Goal: Information Seeking & Learning: Learn about a topic

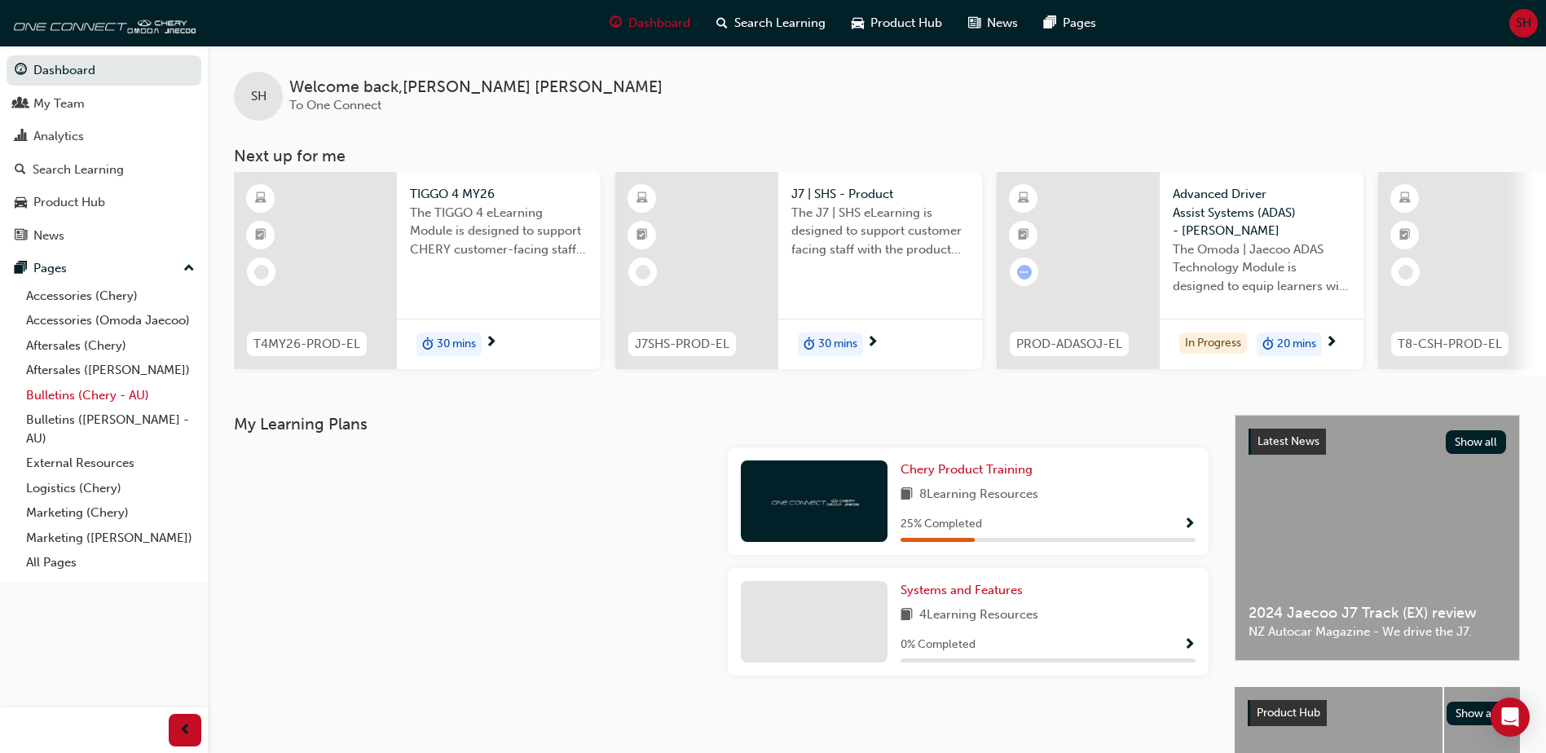
click at [66, 394] on link "Bulletins (Chery - AU)" at bounding box center [111, 395] width 182 height 25
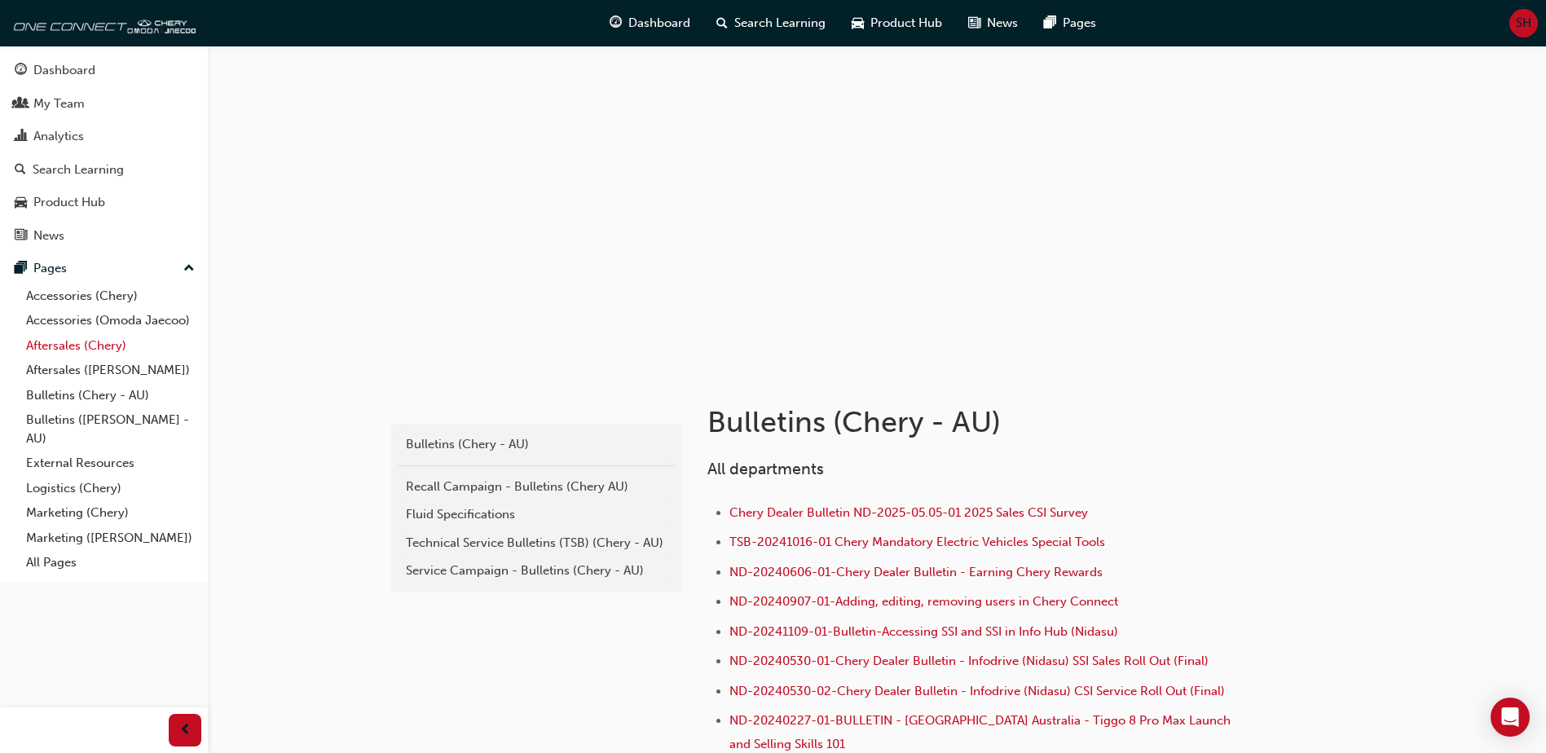
click at [85, 345] on link "Aftersales (Chery)" at bounding box center [111, 345] width 182 height 25
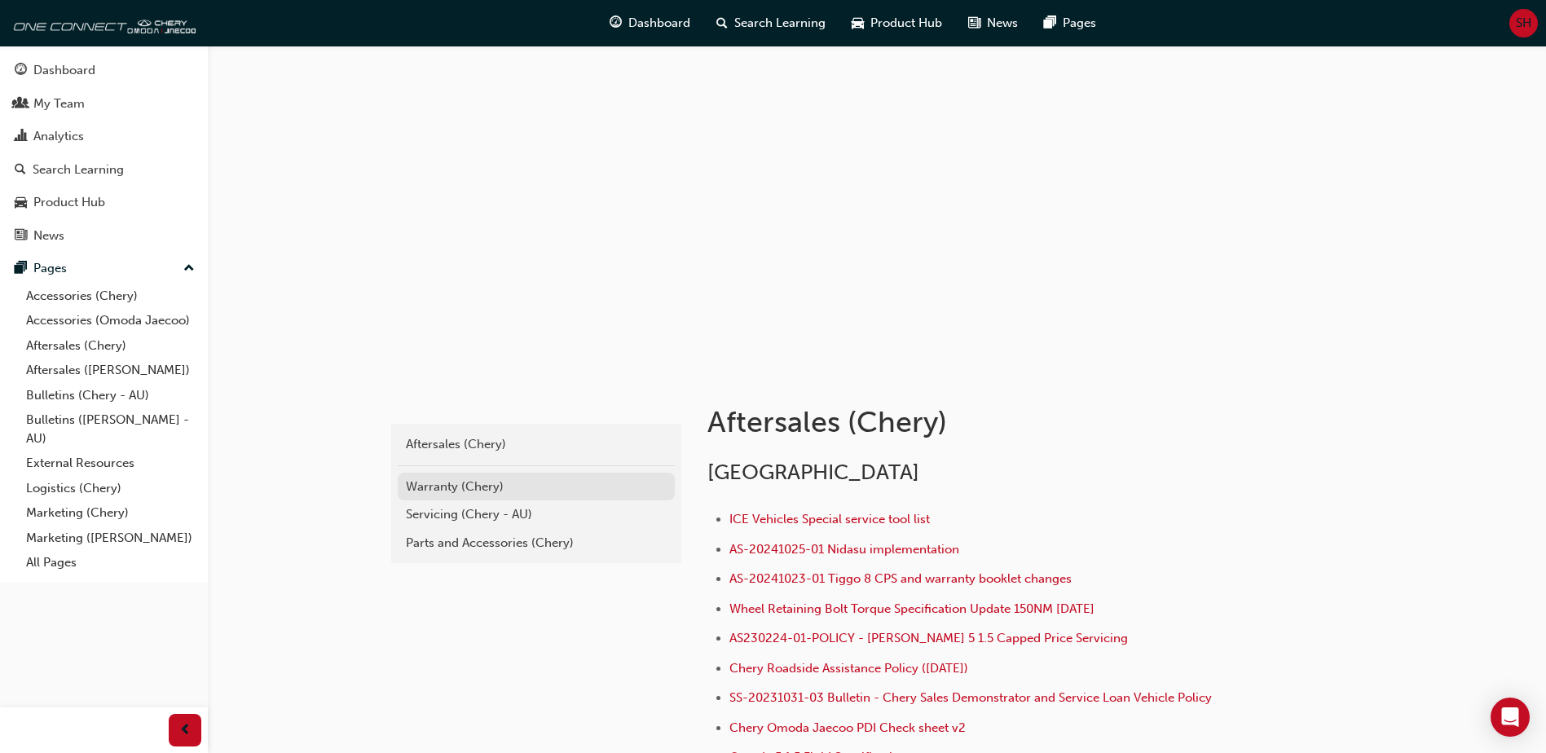
click at [436, 487] on div "Warranty (Chery)" at bounding box center [536, 487] width 261 height 19
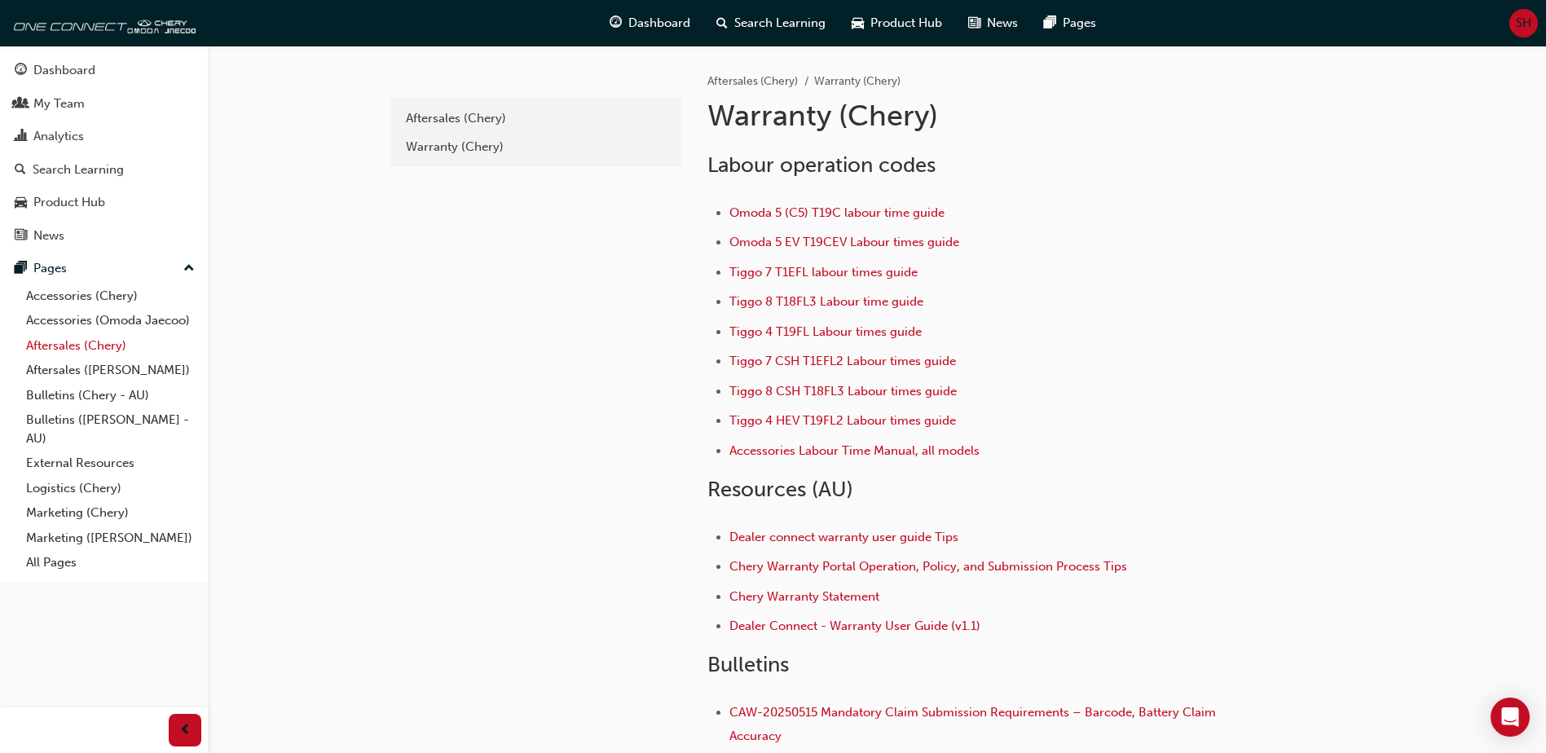
click at [37, 346] on link "Aftersales (Chery)" at bounding box center [111, 345] width 182 height 25
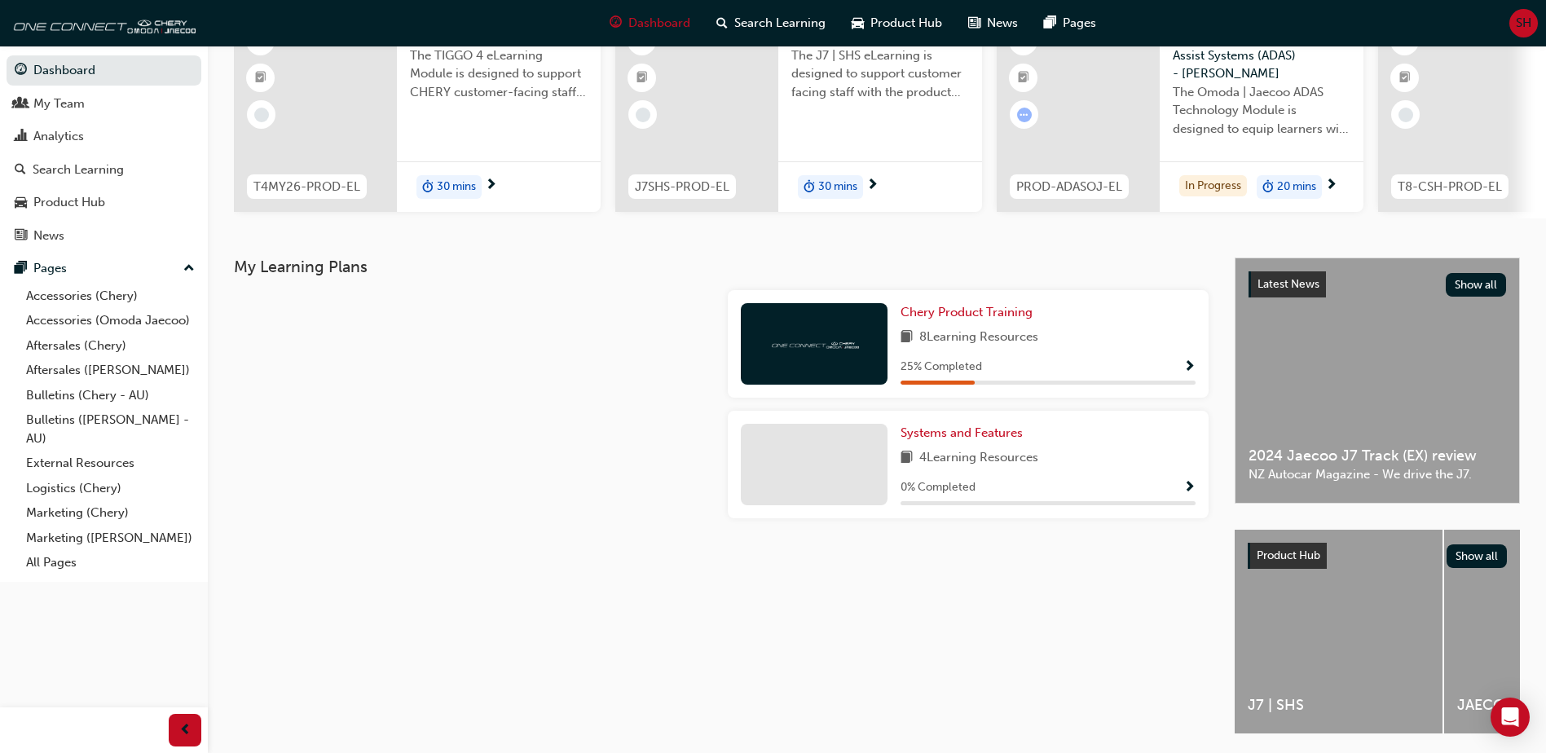
scroll to position [163, 0]
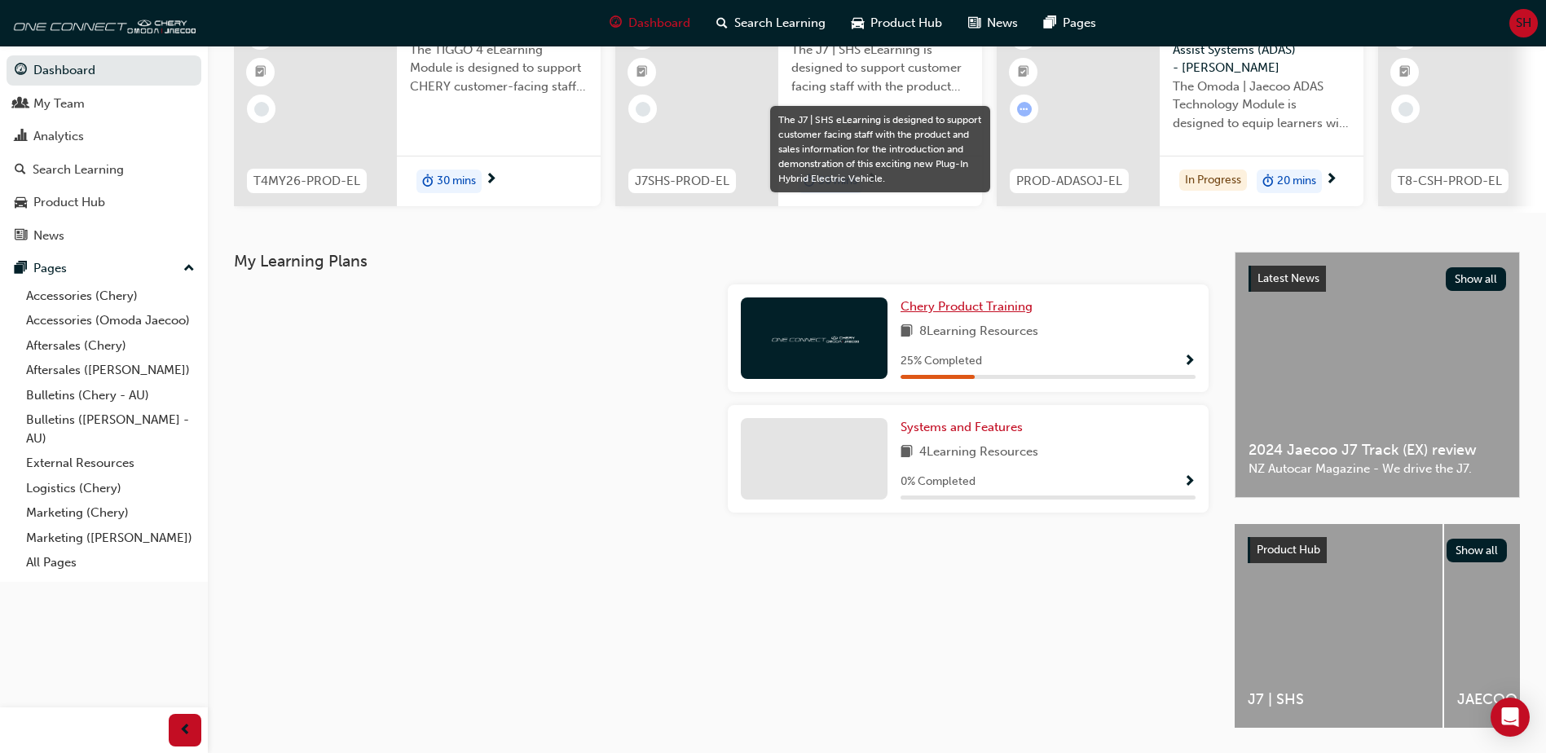
click at [937, 310] on span "Chery Product Training" at bounding box center [967, 306] width 132 height 15
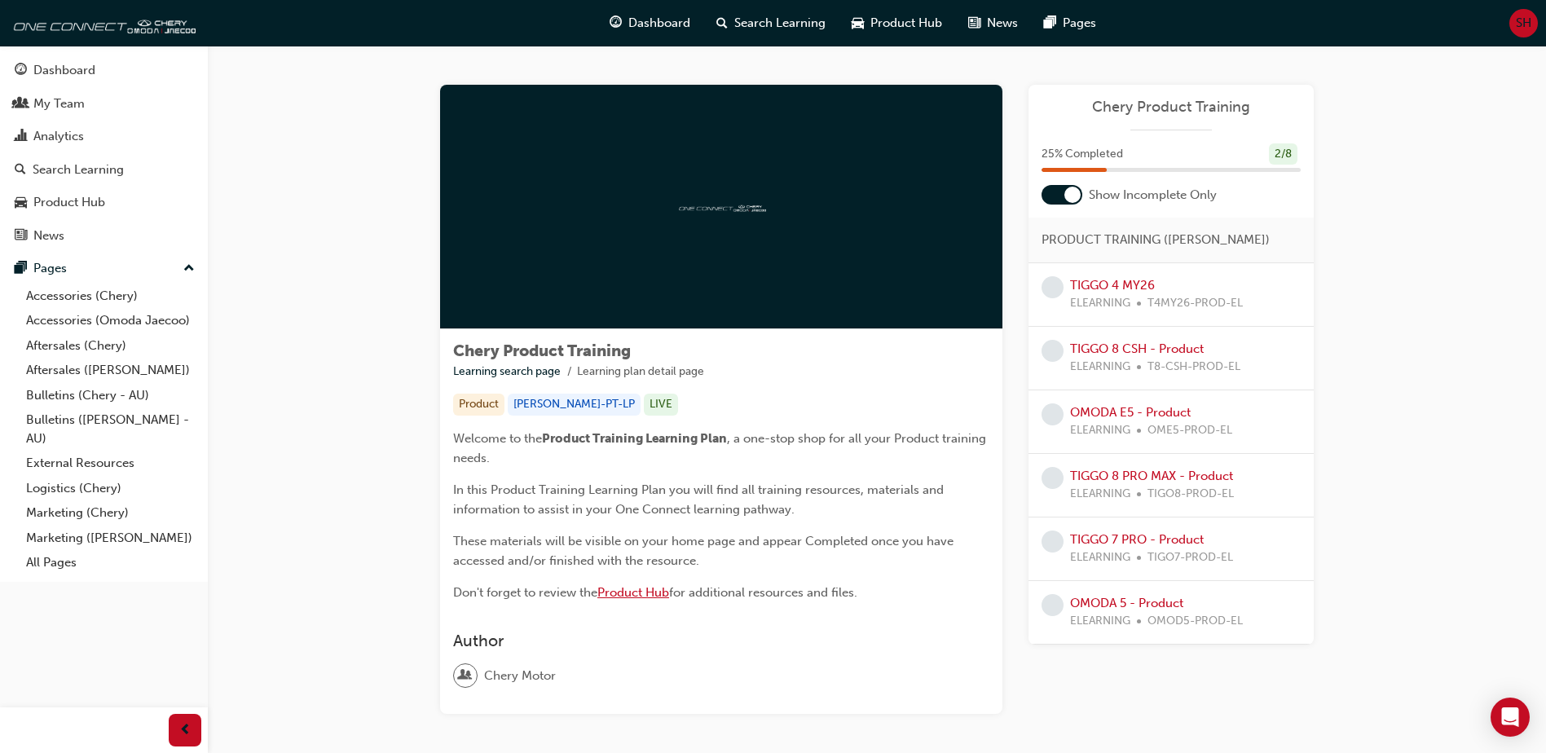
click at [631, 594] on span "Product Hub" at bounding box center [634, 592] width 72 height 15
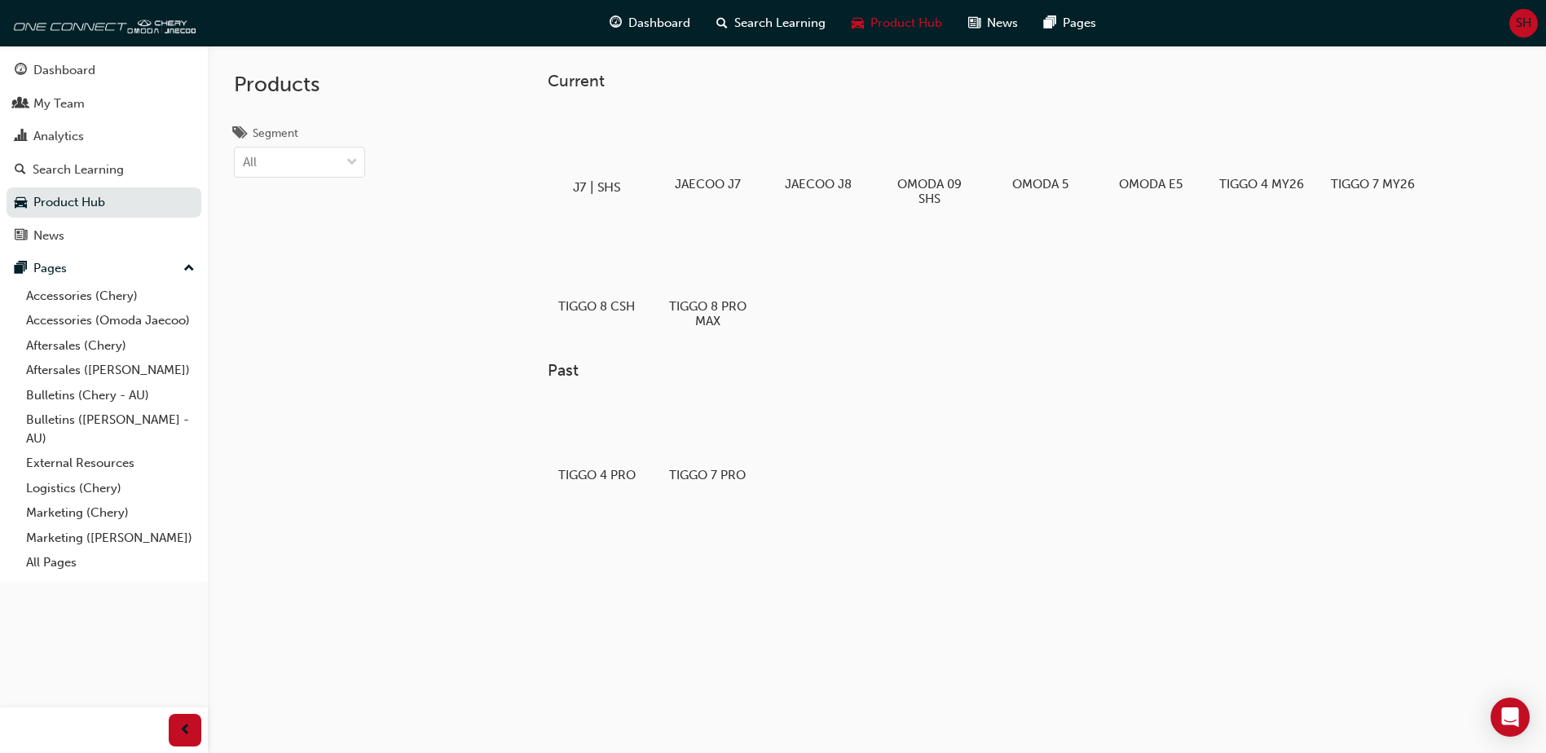
click at [602, 163] on div at bounding box center [597, 140] width 90 height 65
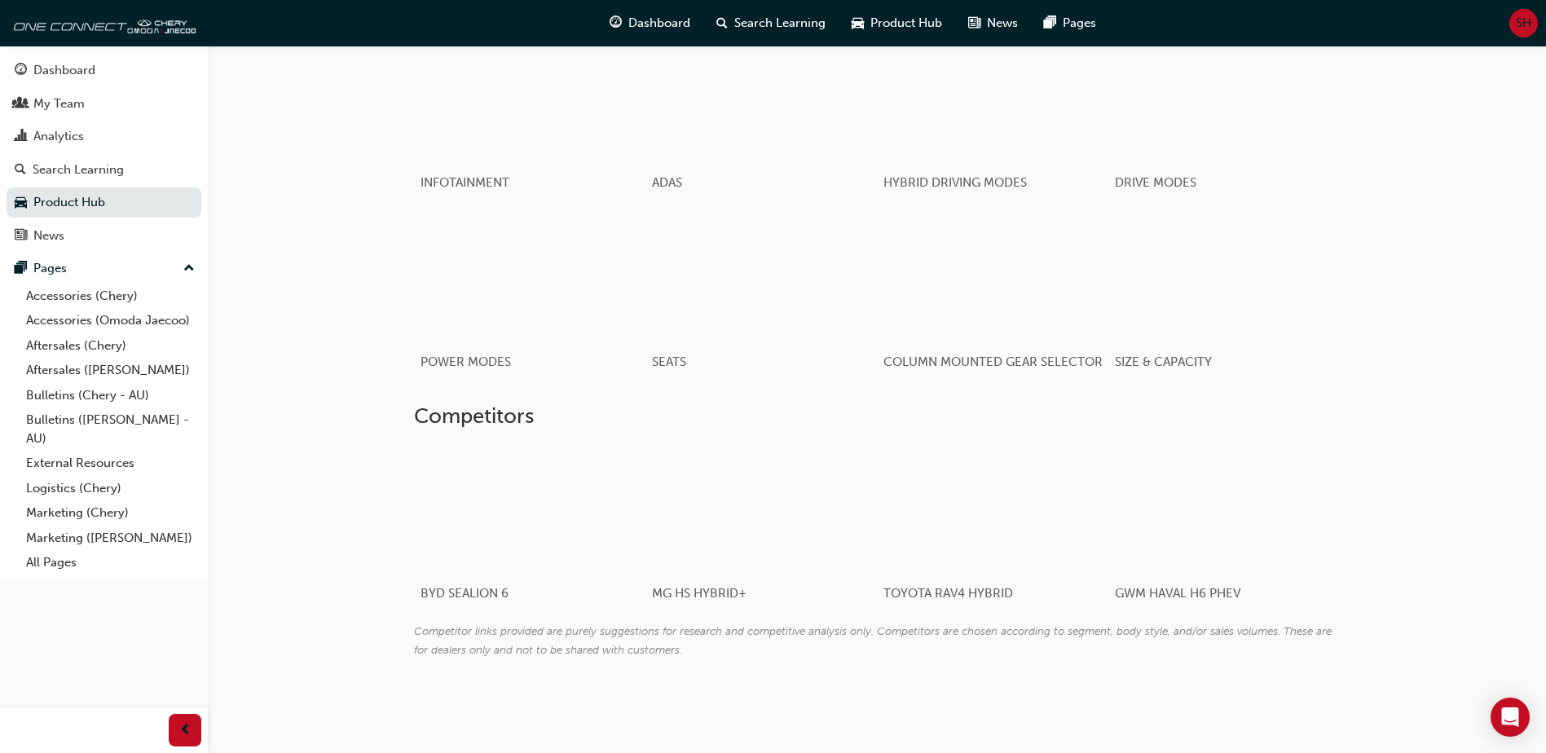
scroll to position [1561, 0]
click at [677, 194] on span "ADAS" at bounding box center [661, 186] width 32 height 15
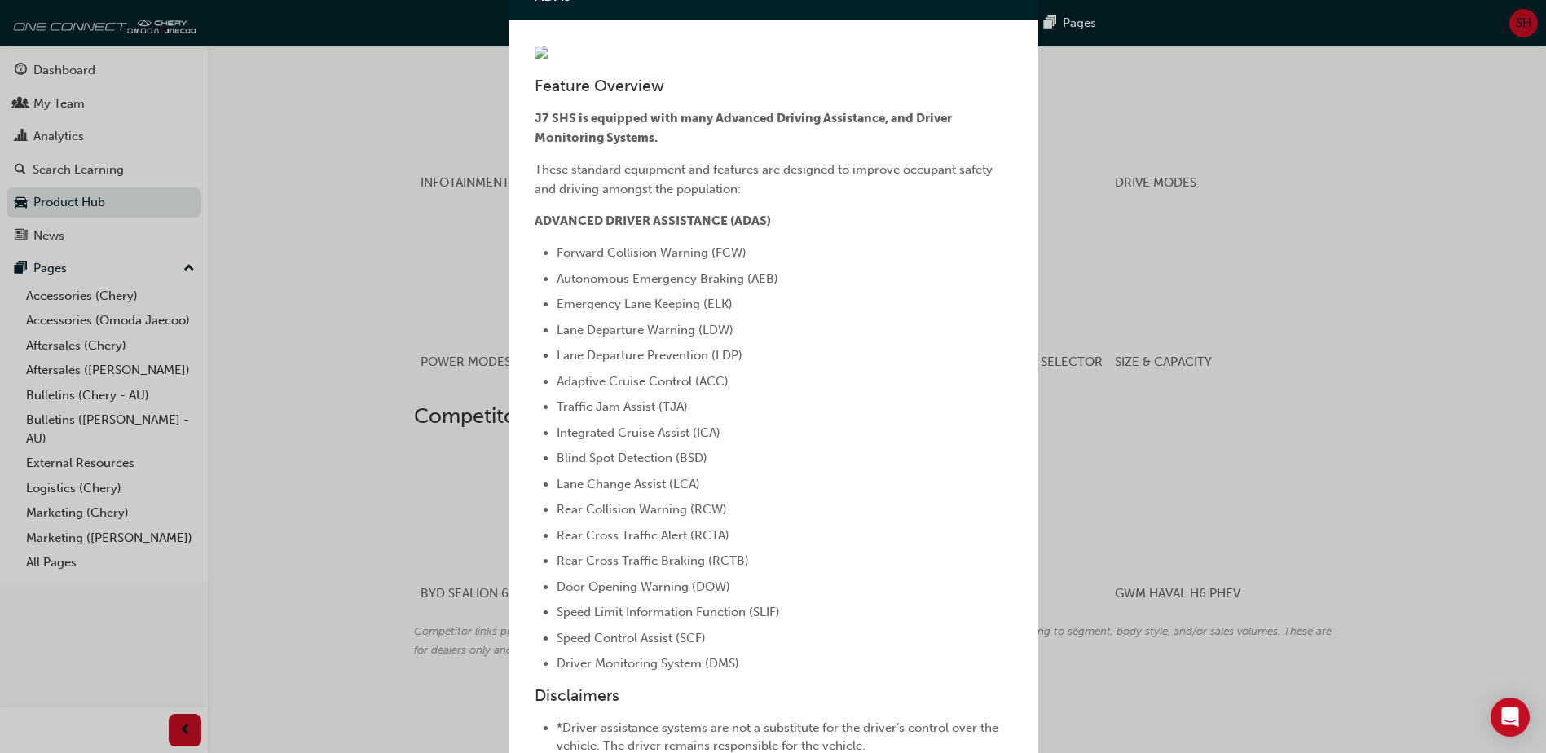
scroll to position [0, 0]
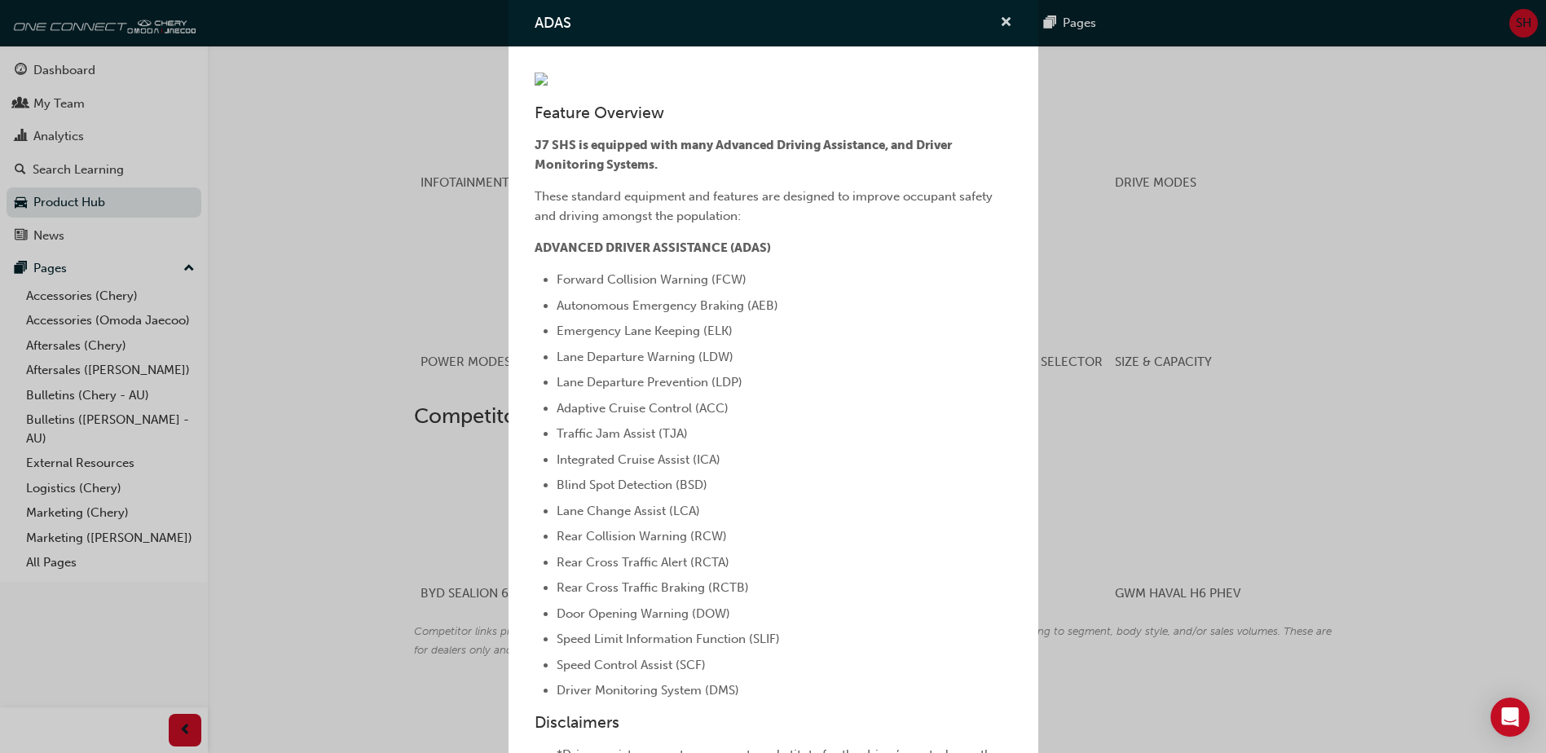
click at [1000, 16] on span "cross-icon" at bounding box center [1006, 23] width 12 height 15
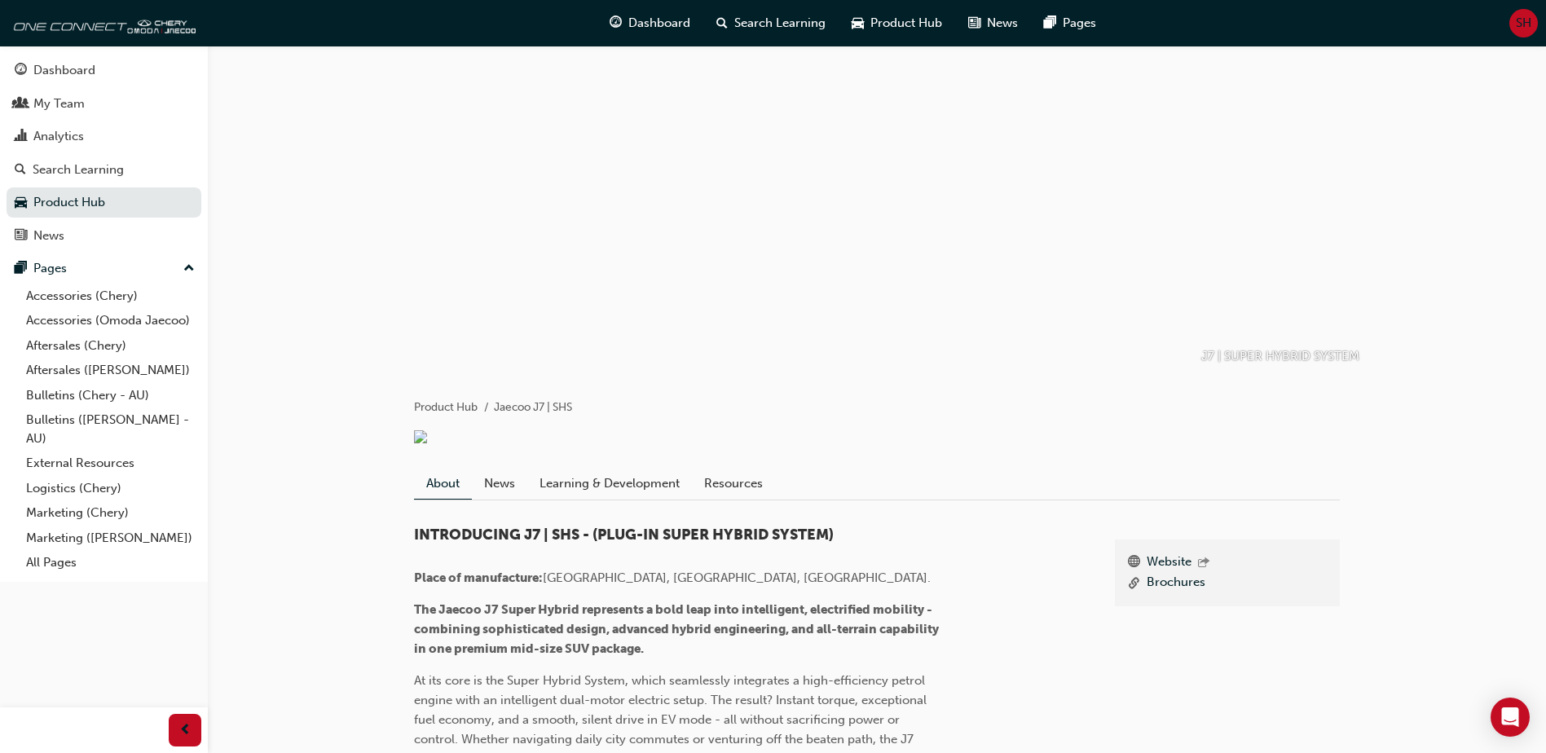
click at [1525, 15] on span "SH" at bounding box center [1523, 23] width 15 height 19
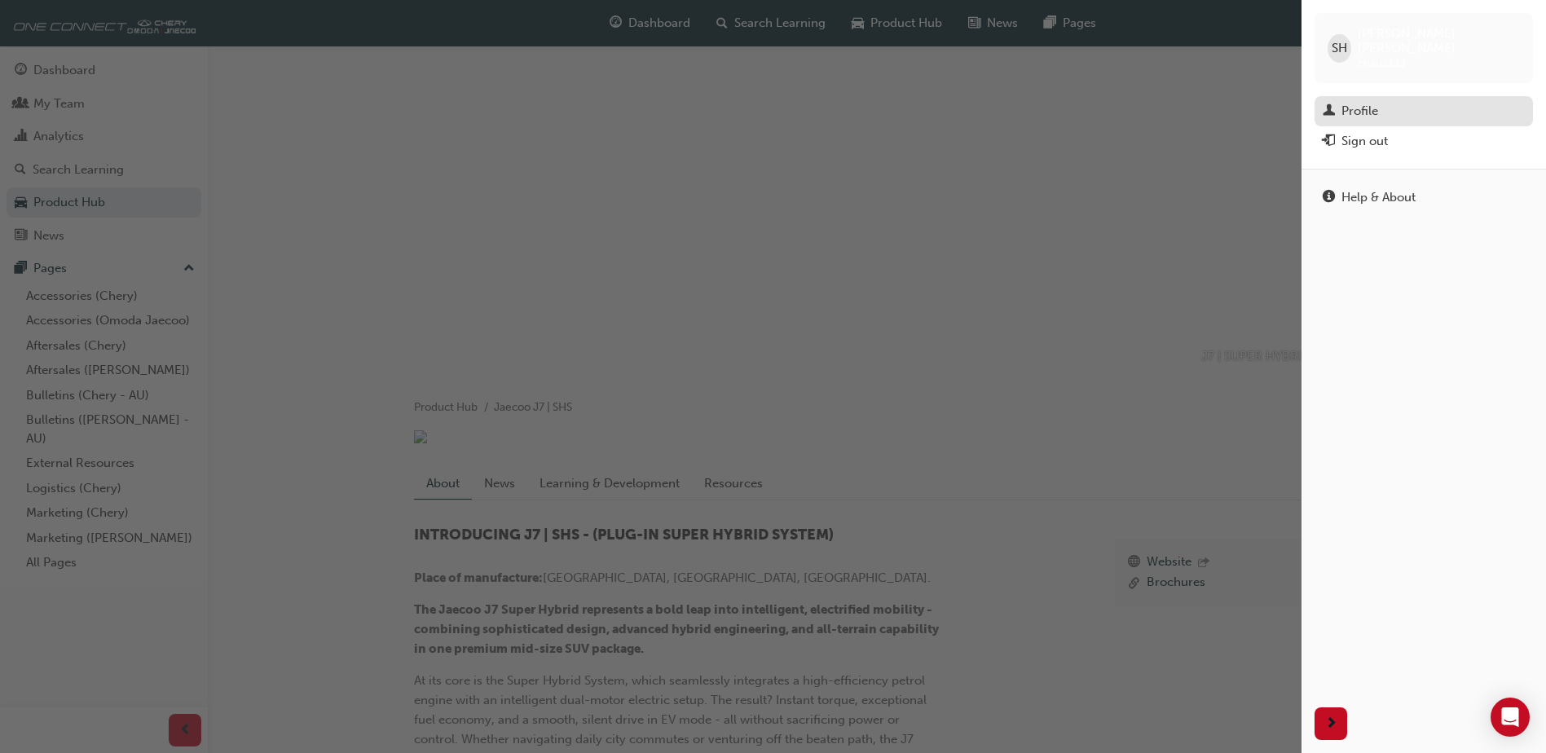
click at [1348, 102] on div "Profile" at bounding box center [1360, 111] width 37 height 19
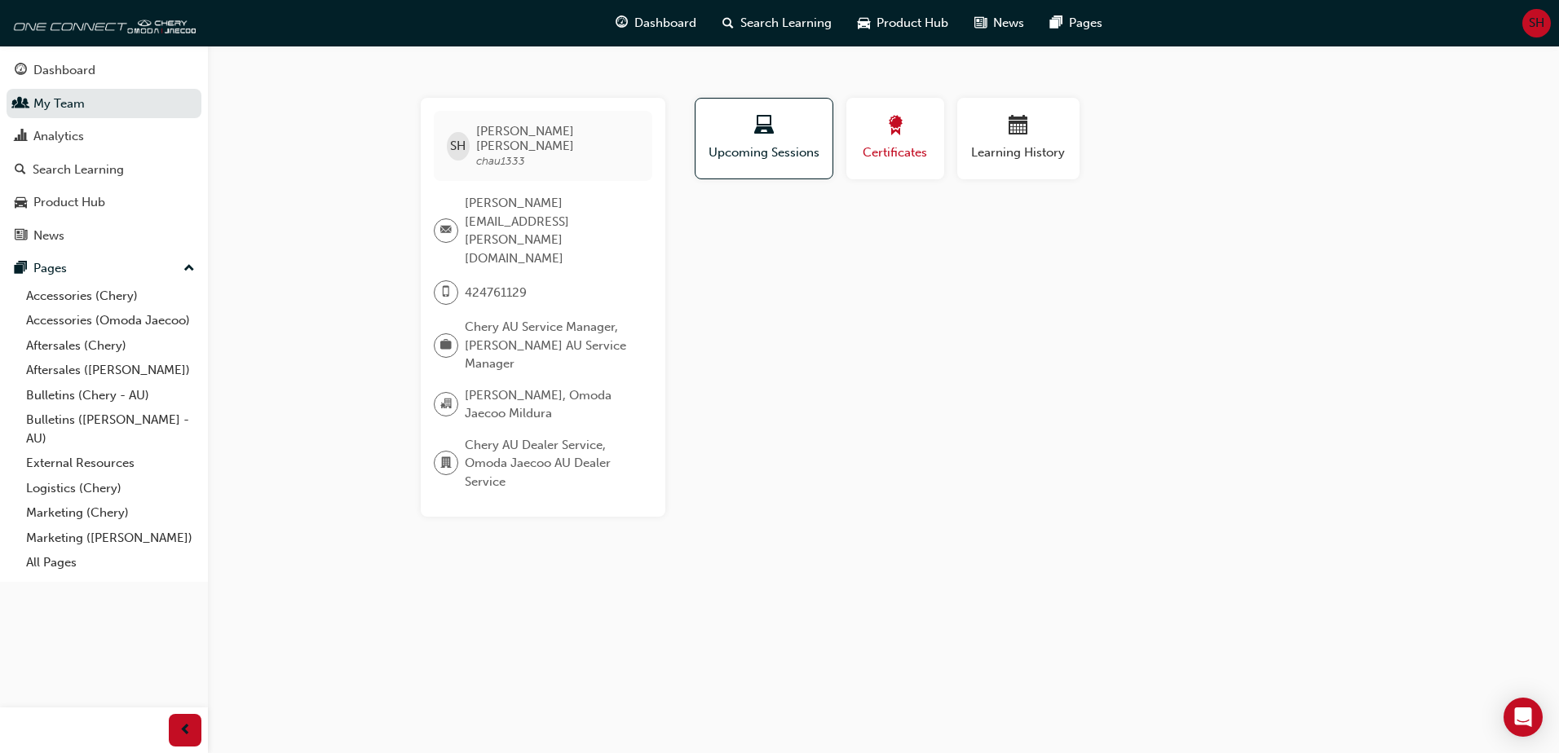
click at [884, 140] on div "Certificates" at bounding box center [894, 139] width 73 height 46
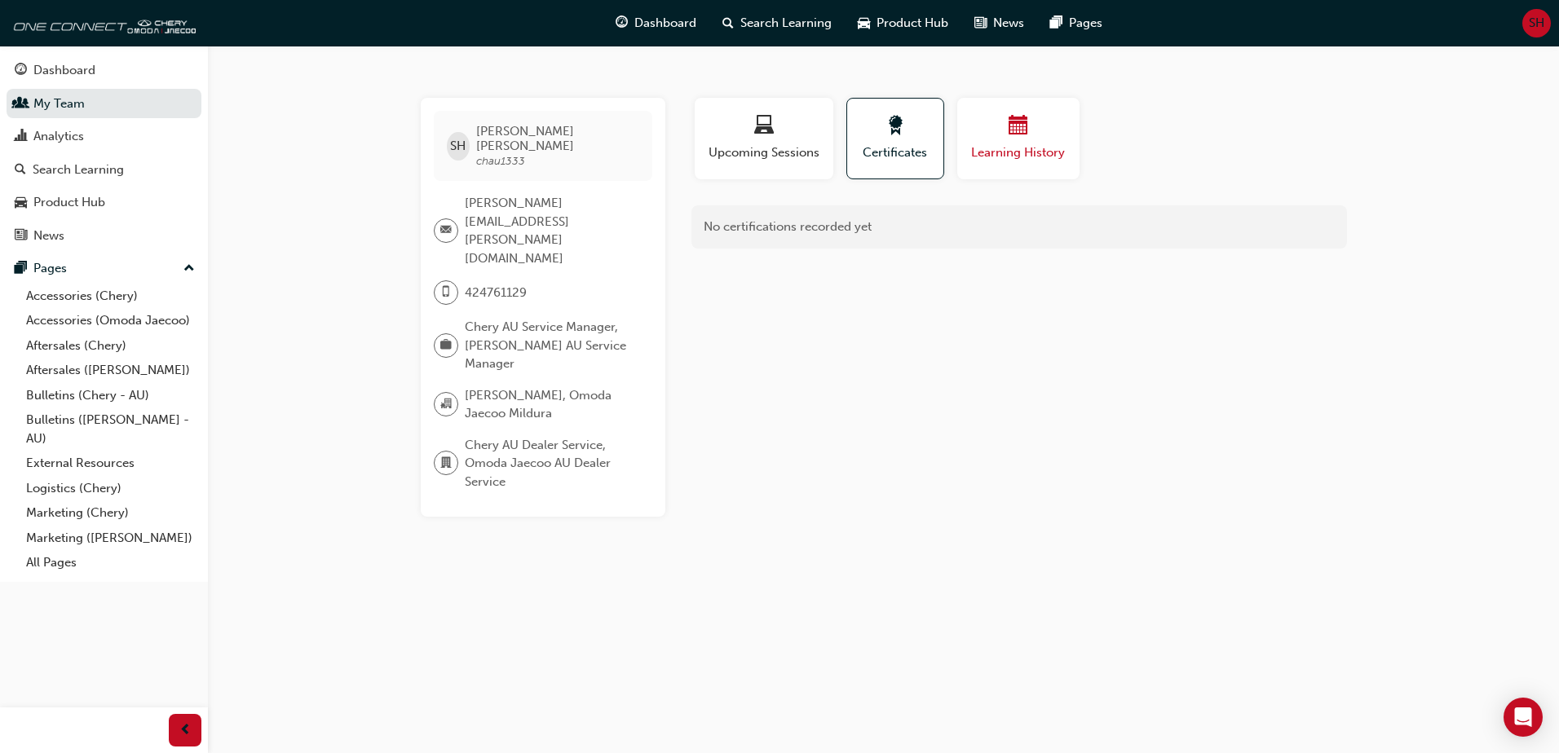
click at [994, 139] on div "button" at bounding box center [1018, 128] width 98 height 25
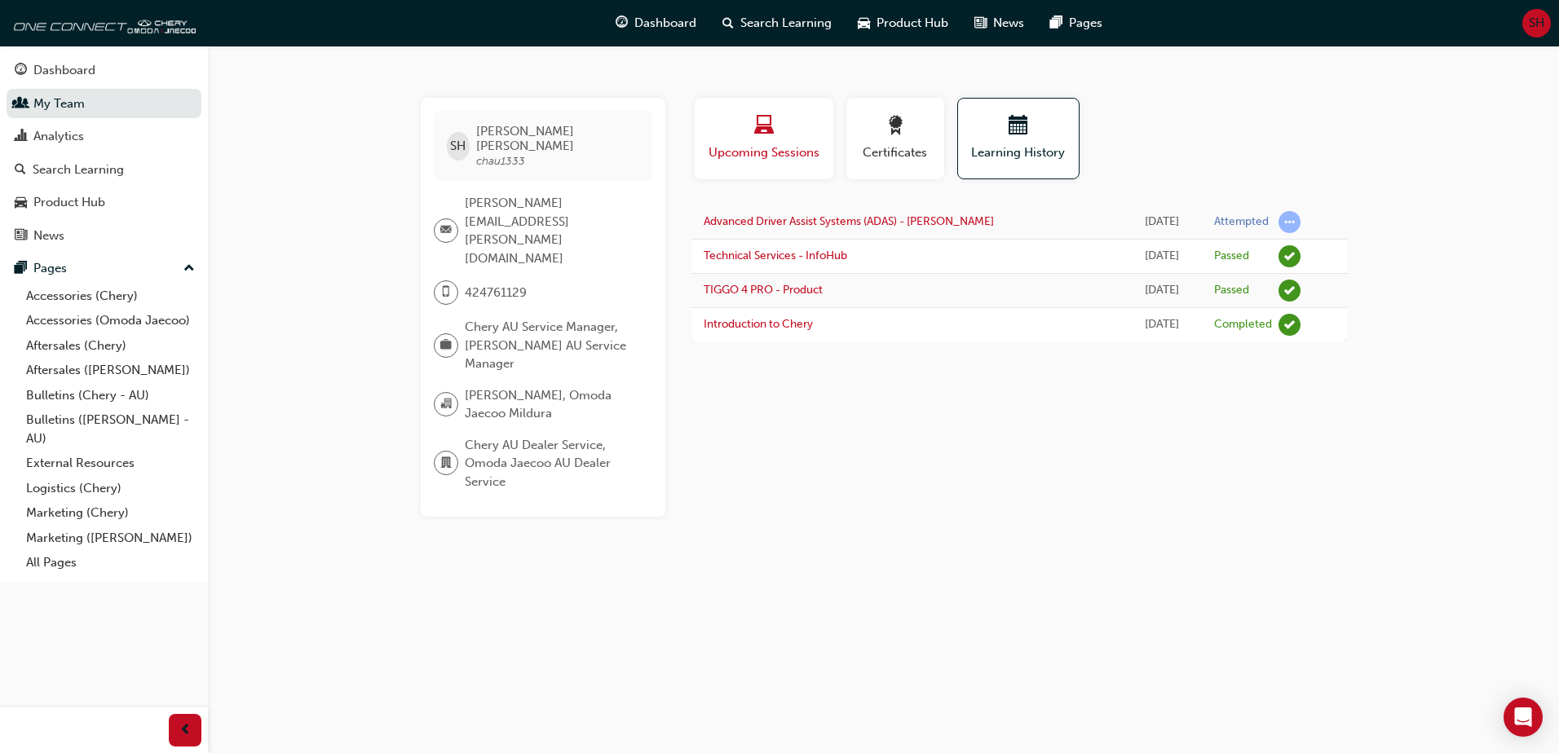
click at [747, 143] on div "Upcoming Sessions" at bounding box center [764, 139] width 114 height 46
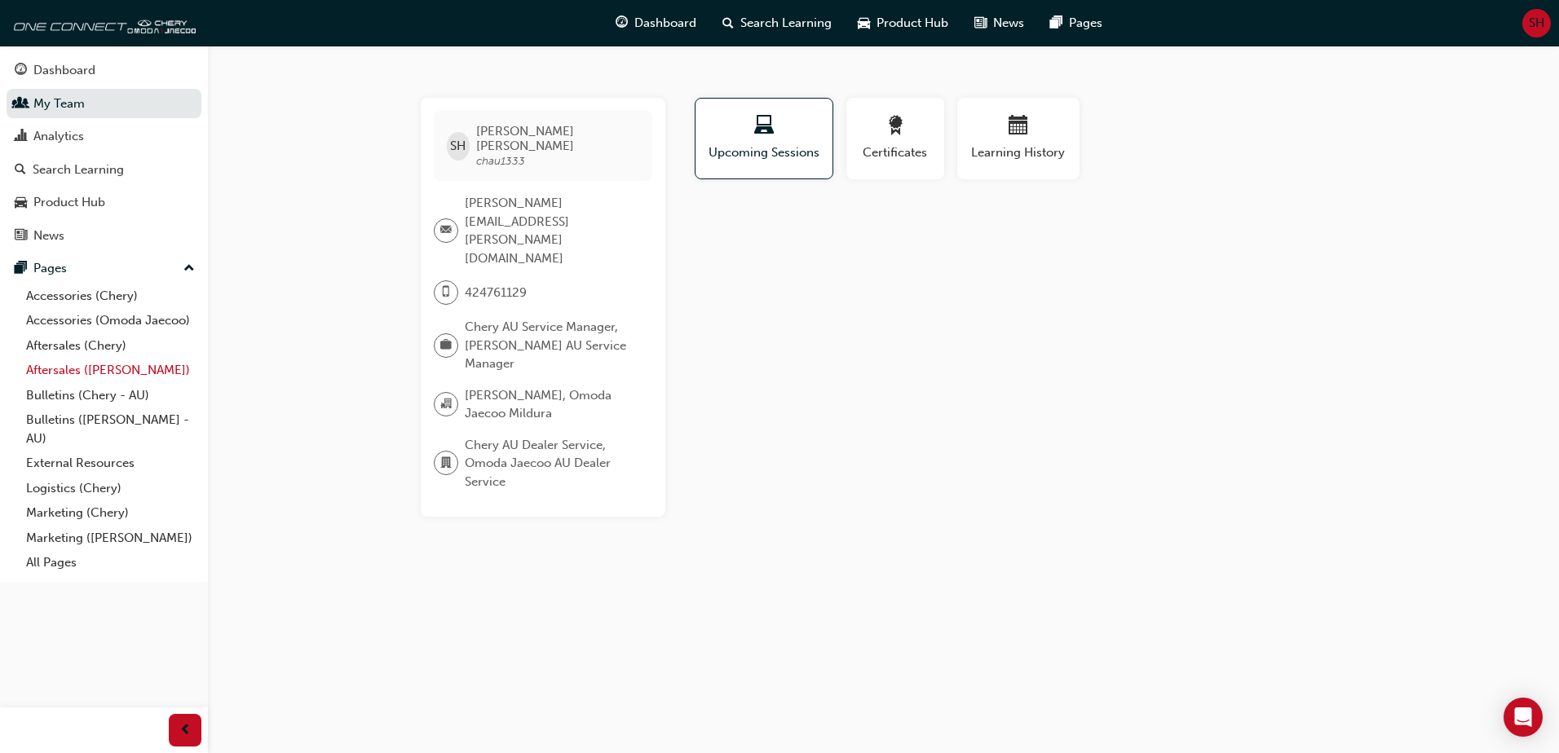
click at [90, 365] on link "Aftersales (Omoda Jaecoo)" at bounding box center [111, 370] width 182 height 25
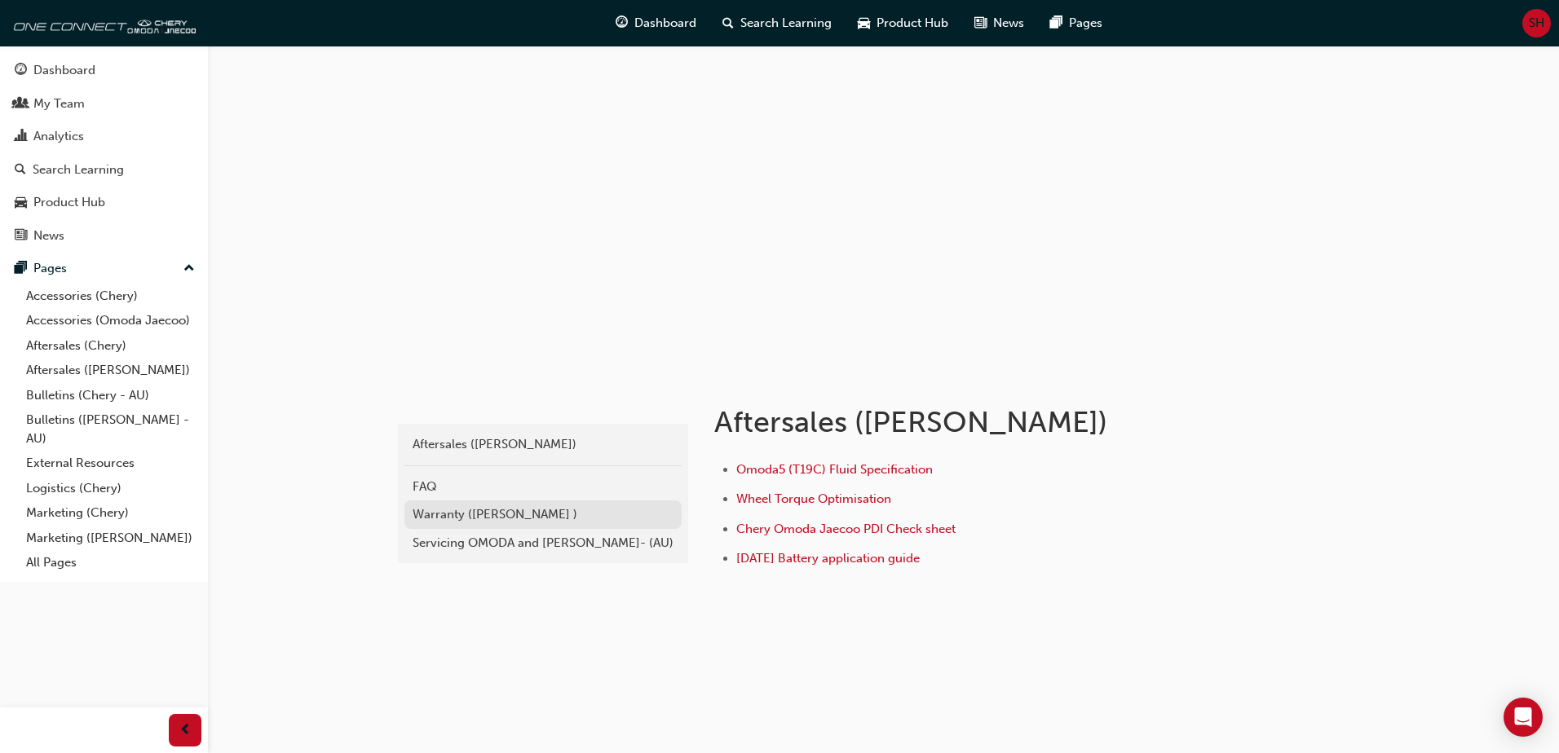
click at [443, 514] on div "Warranty (Omoda Jaecoo )" at bounding box center [542, 514] width 261 height 19
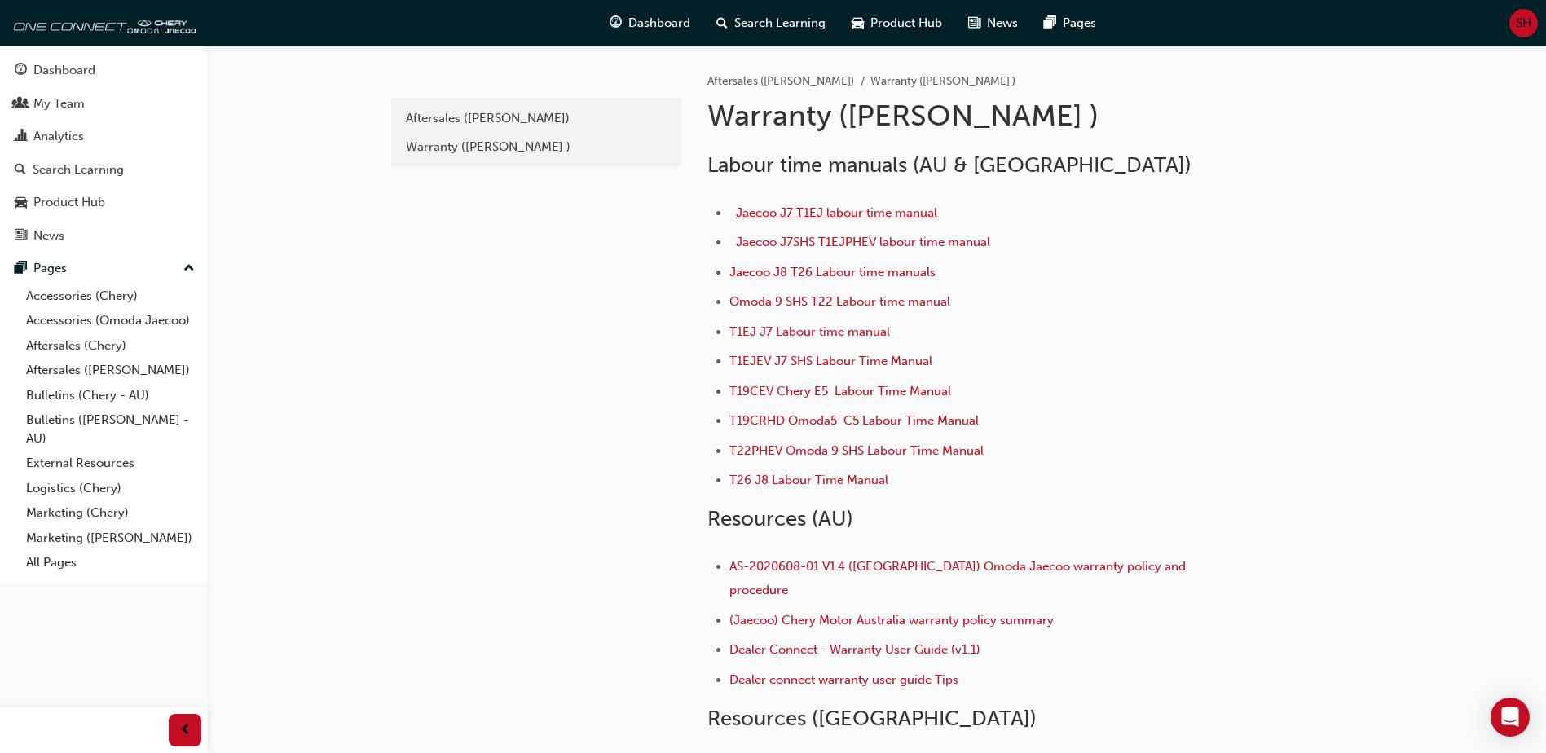
click at [845, 216] on span "Jaecoo J7 T1EJ labour time manual" at bounding box center [836, 212] width 201 height 15
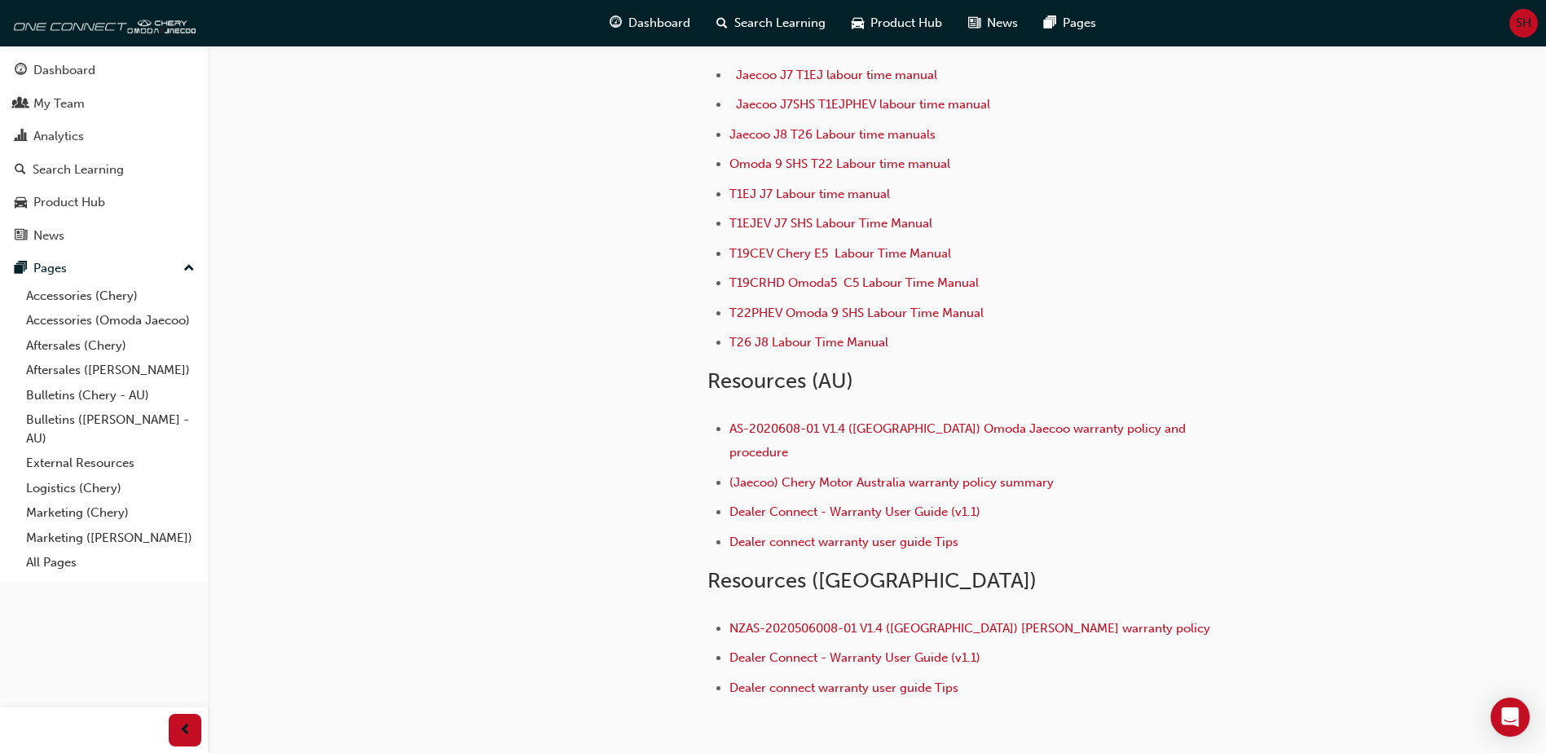
scroll to position [139, 0]
click at [981, 426] on span "AS-2020608-01 V1.4 (Australia) Omoda Jaecoo warranty policy and procedure" at bounding box center [960, 440] width 460 height 38
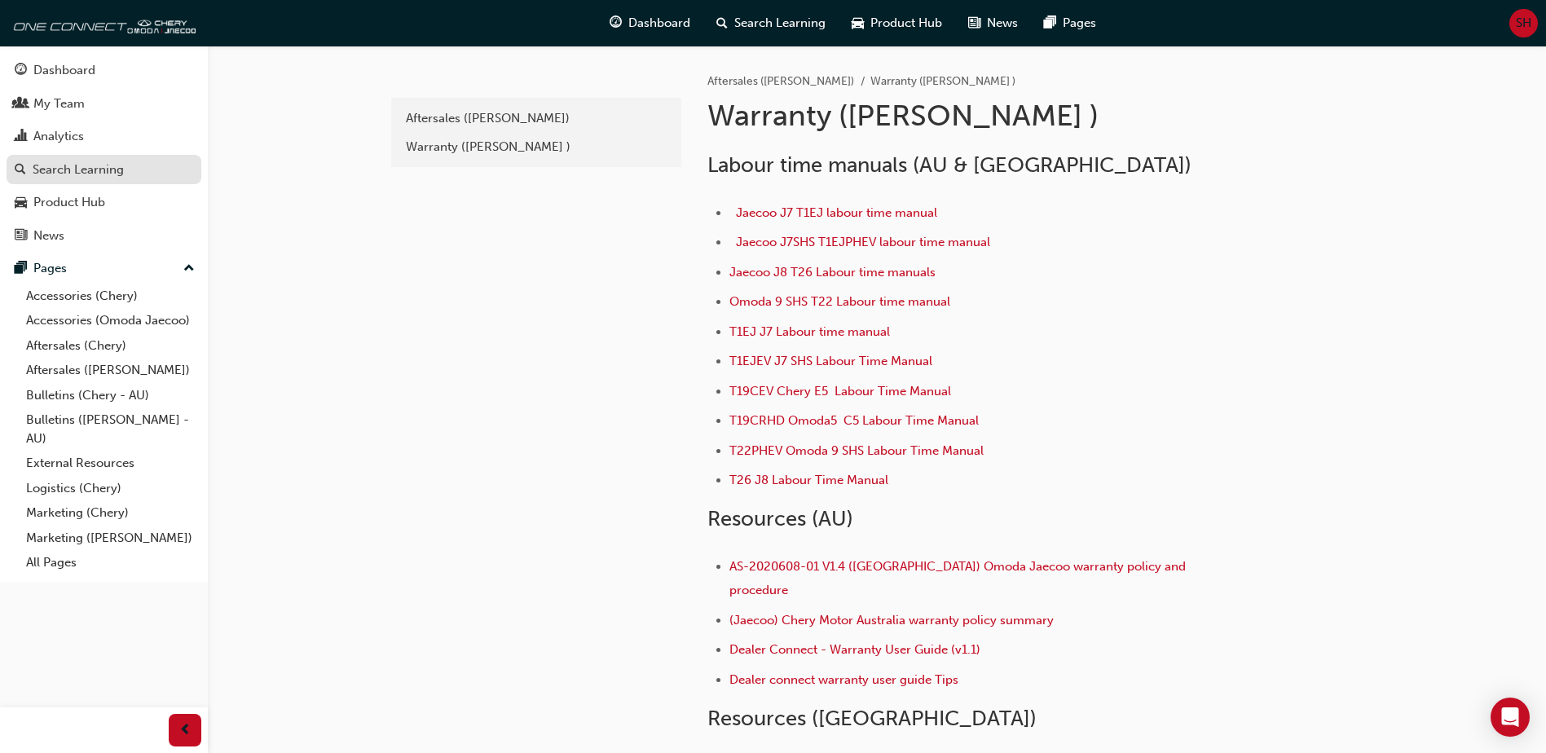
click at [76, 161] on div "Search Learning" at bounding box center [78, 170] width 91 height 19
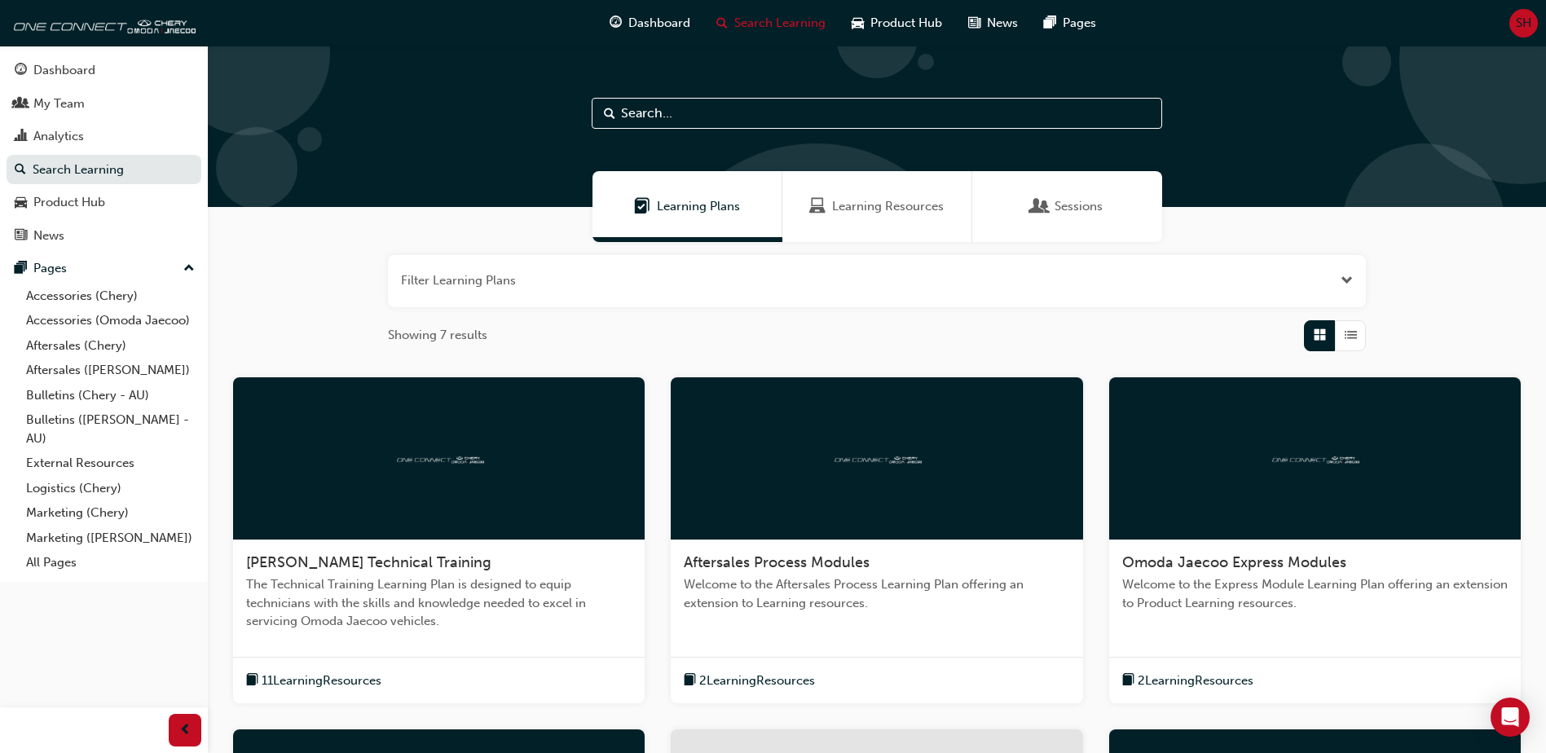
click at [893, 208] on span "Learning Resources" at bounding box center [888, 206] width 112 height 19
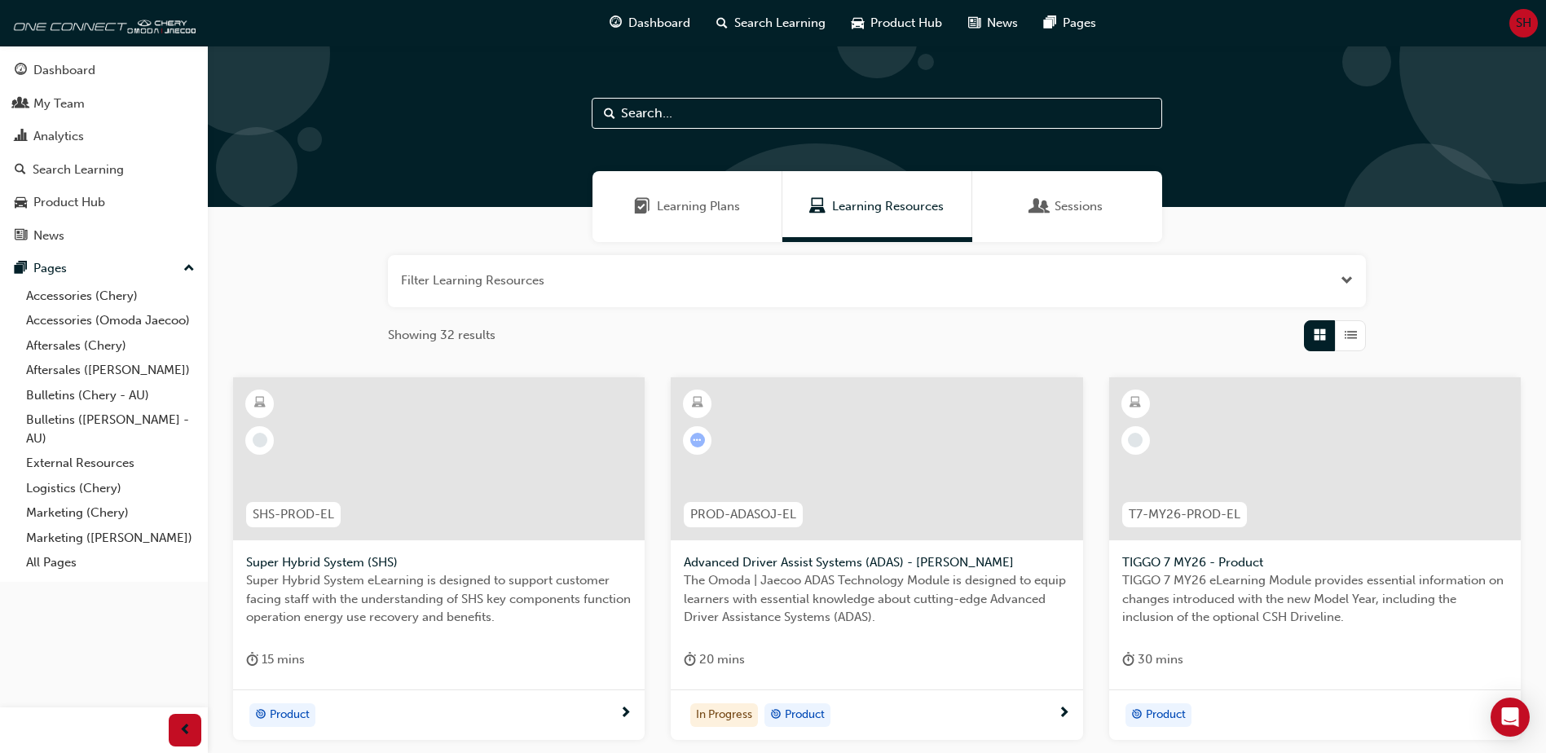
click at [686, 116] on input "text" at bounding box center [877, 113] width 571 height 31
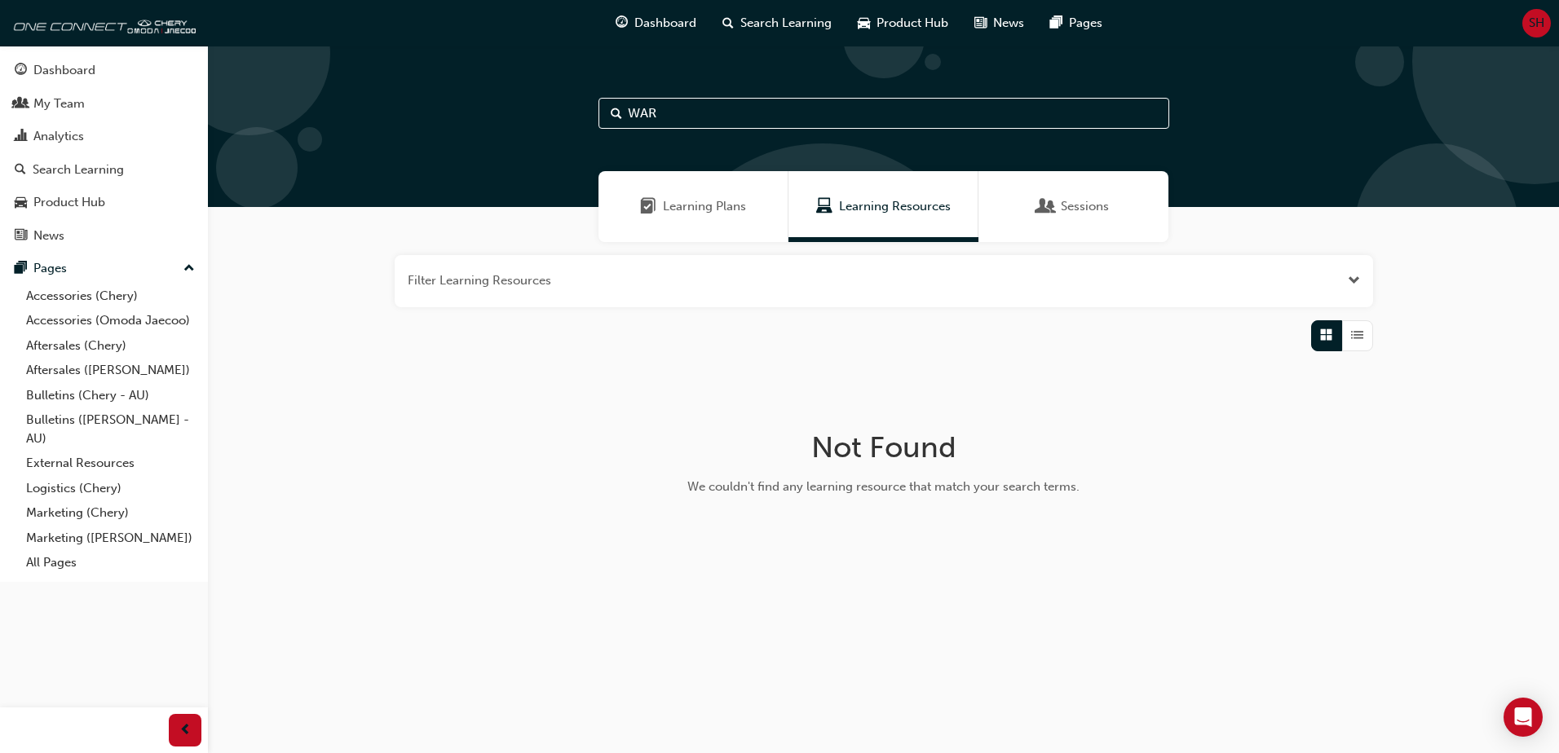
click at [705, 196] on div "Learning Plans" at bounding box center [693, 206] width 190 height 71
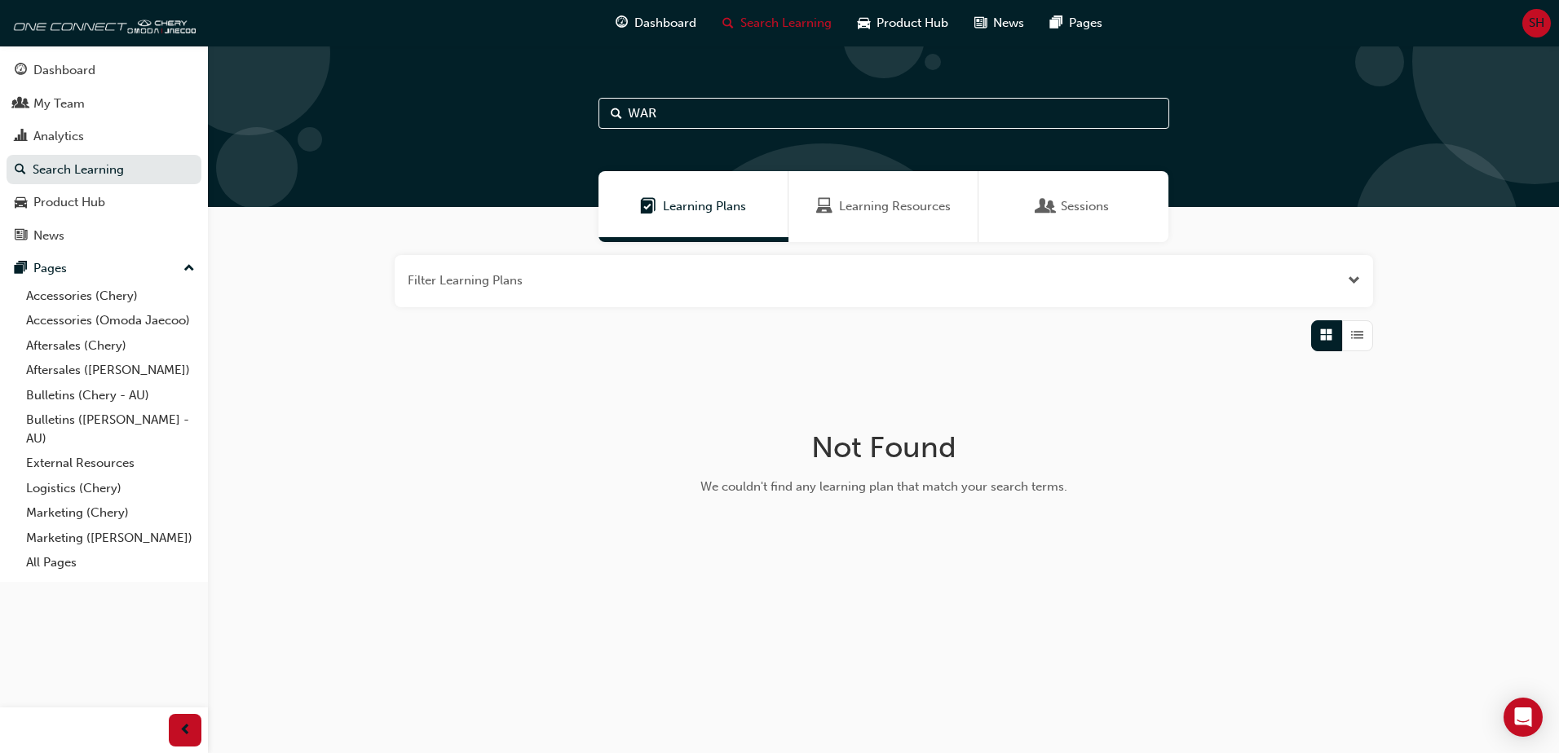
click at [491, 276] on button "button" at bounding box center [884, 281] width 978 height 52
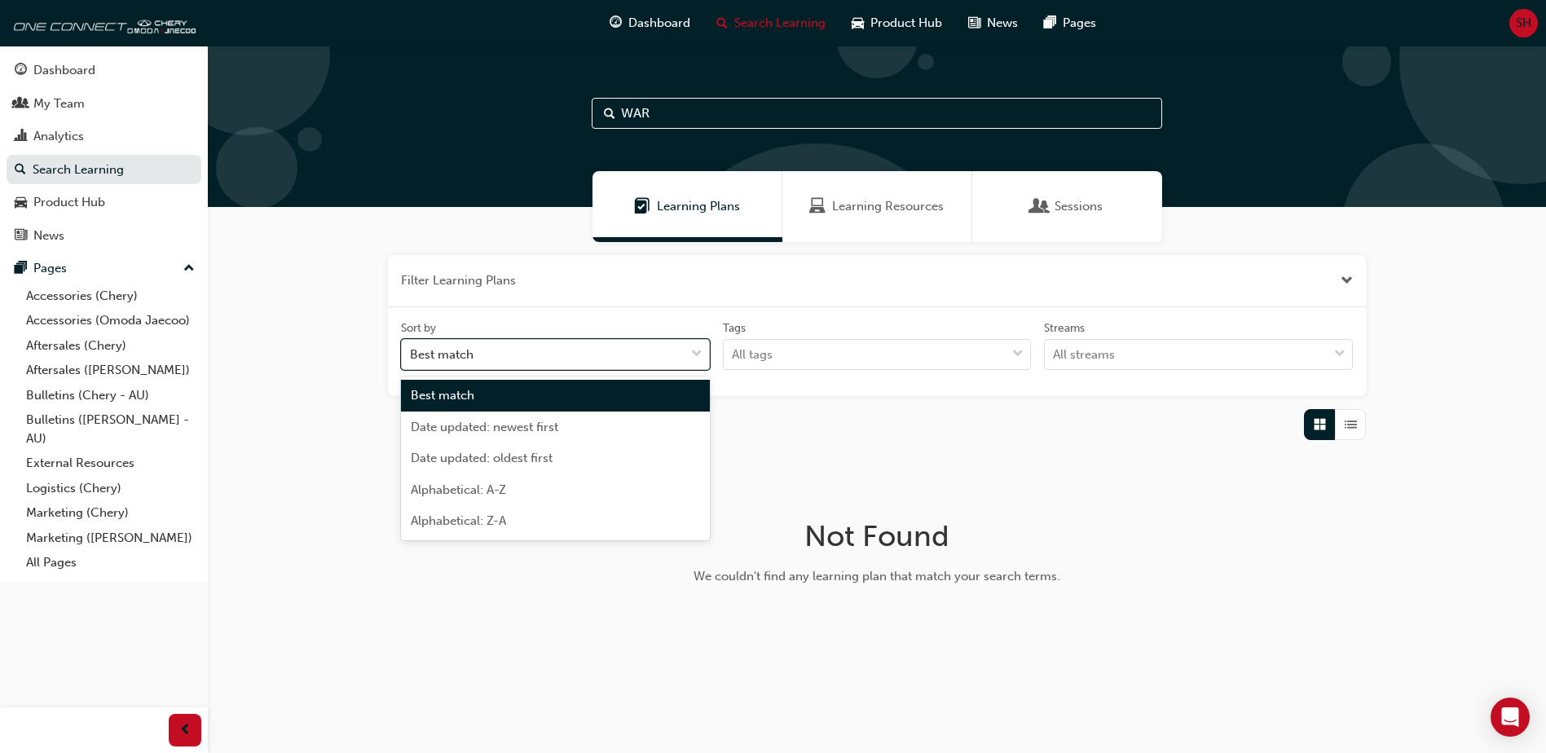
click at [691, 351] on span "down-icon" at bounding box center [696, 354] width 11 height 21
click at [412, 351] on input "Sort by option Best match focused, 1 of 5. 5 results available. Use Up and Down…" at bounding box center [411, 354] width 2 height 14
click at [476, 492] on span "Alphabetical: A-Z" at bounding box center [458, 490] width 95 height 15
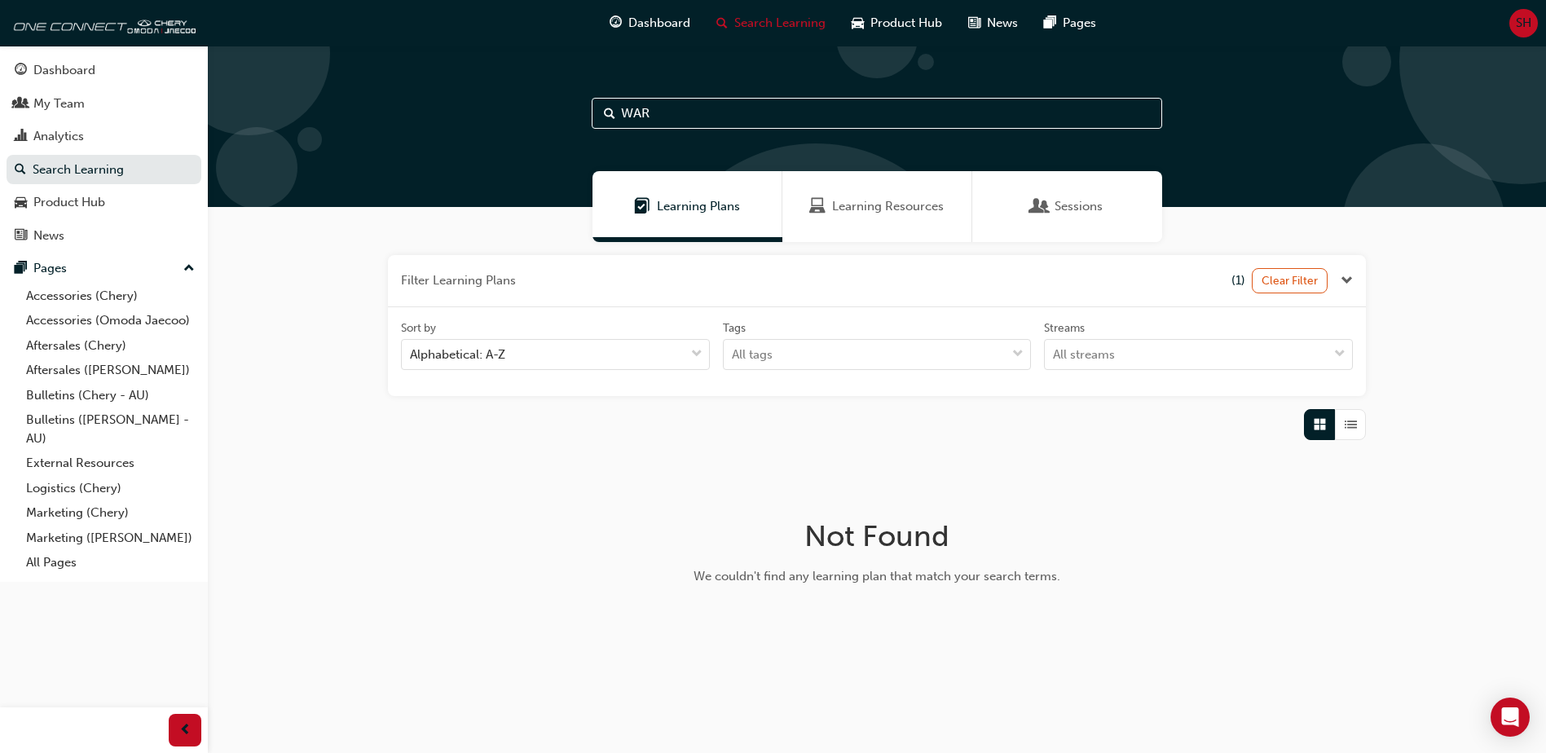
click at [664, 108] on input "WAR" at bounding box center [877, 113] width 571 height 31
type input "WARRANTY"
click at [905, 202] on span "Learning Resources" at bounding box center [888, 206] width 112 height 19
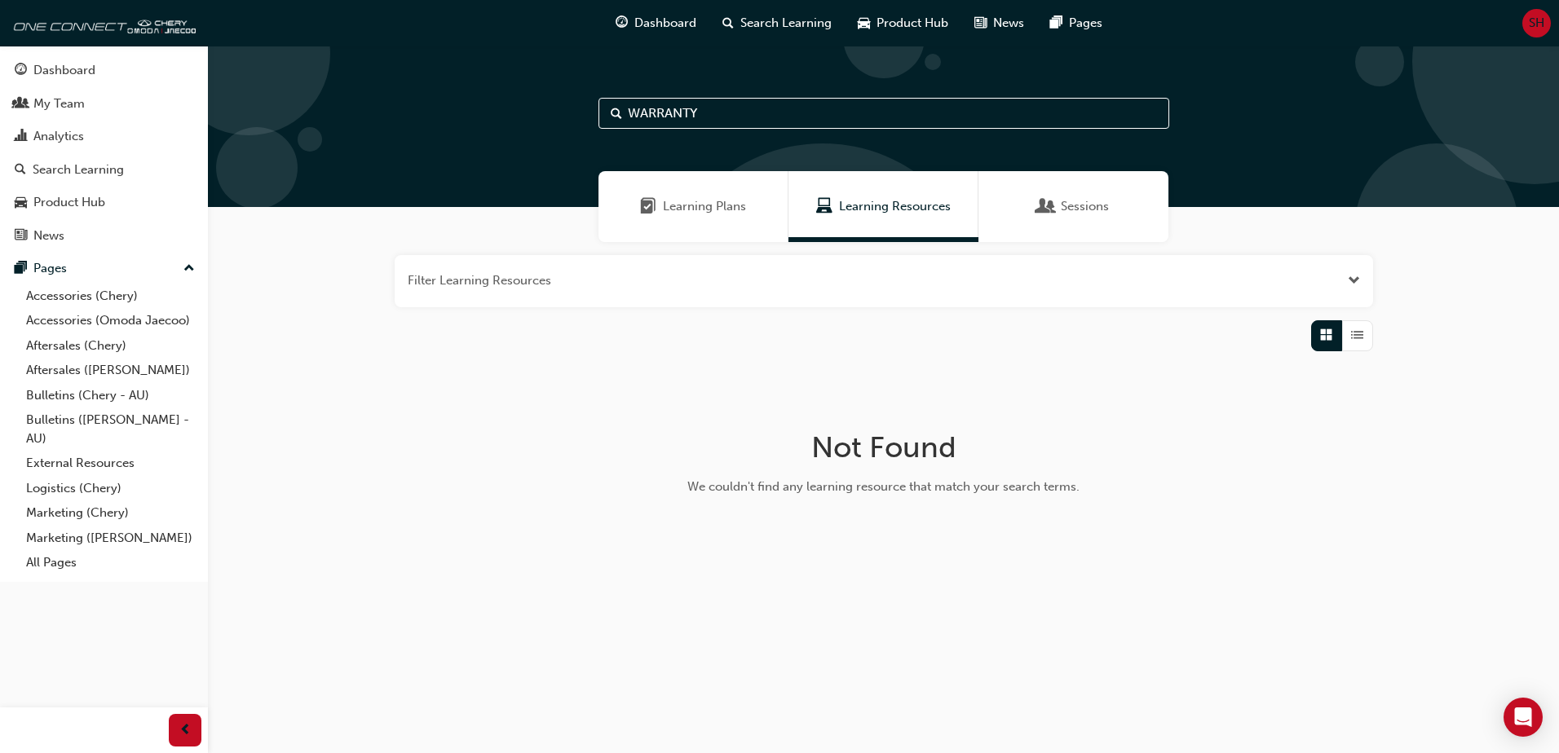
click at [1343, 280] on button "button" at bounding box center [884, 281] width 978 height 52
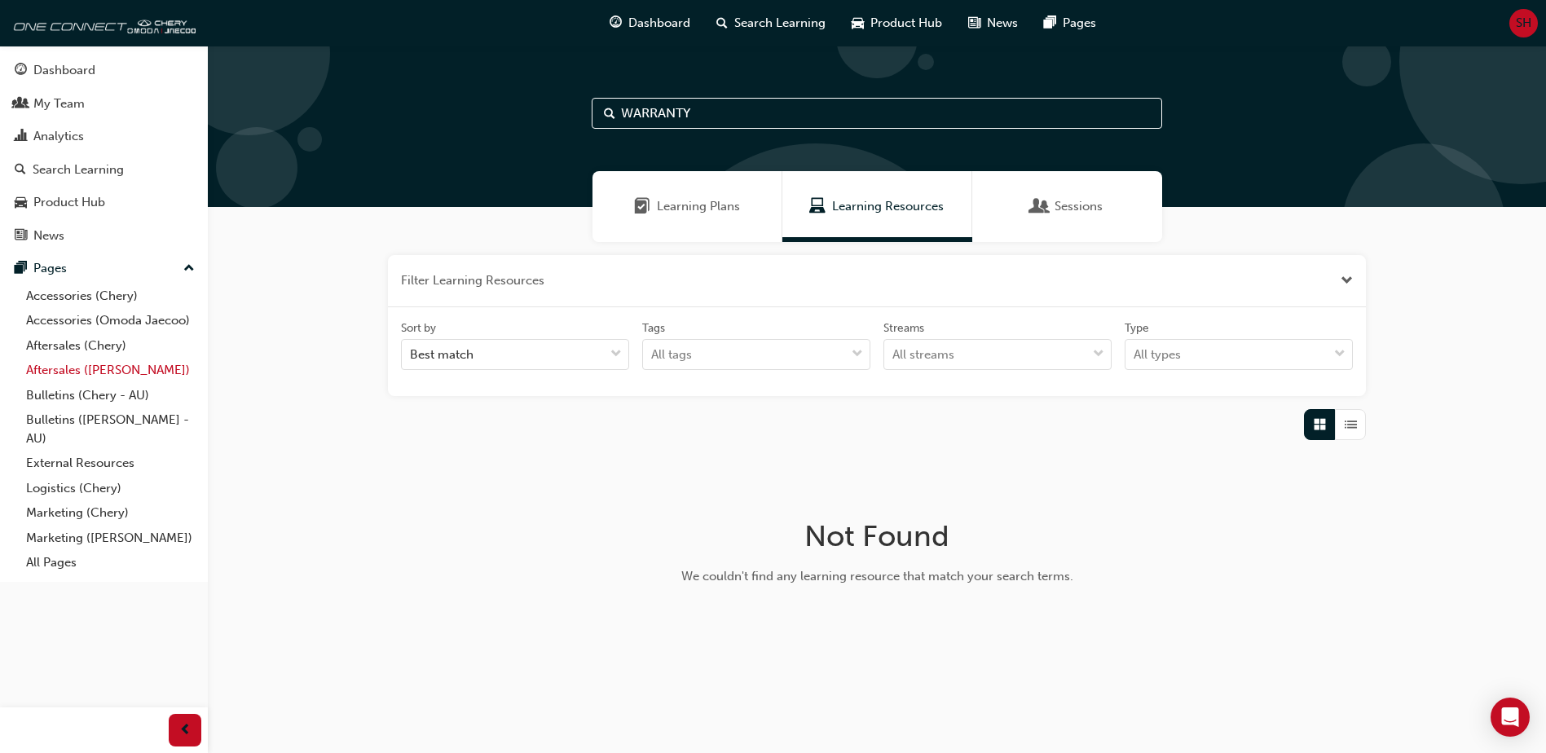
click at [58, 371] on link "Aftersales (Omoda Jaecoo)" at bounding box center [111, 370] width 182 height 25
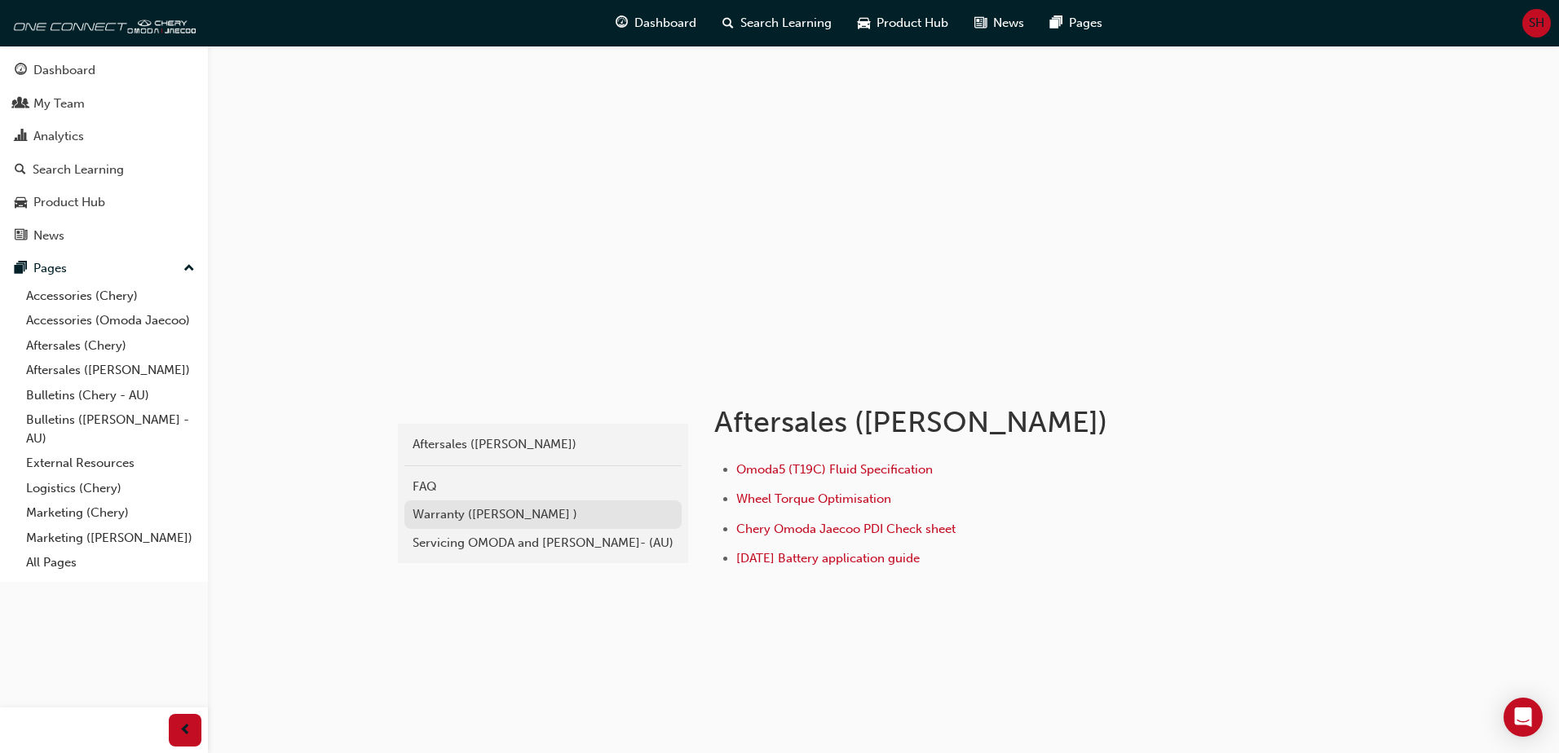
click at [496, 514] on div "Warranty (Omoda Jaecoo )" at bounding box center [542, 514] width 261 height 19
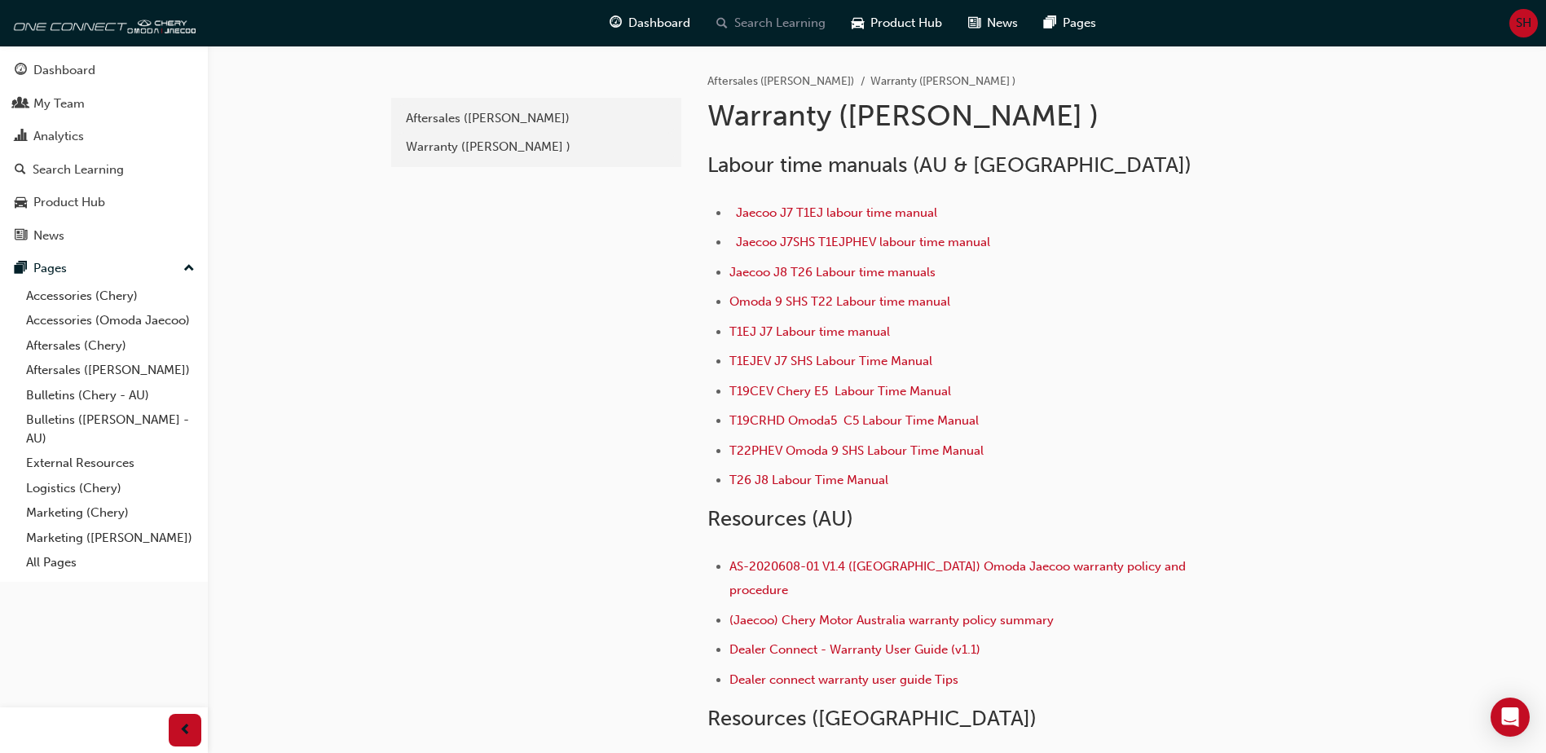
click at [774, 24] on span "Search Learning" at bounding box center [779, 23] width 91 height 19
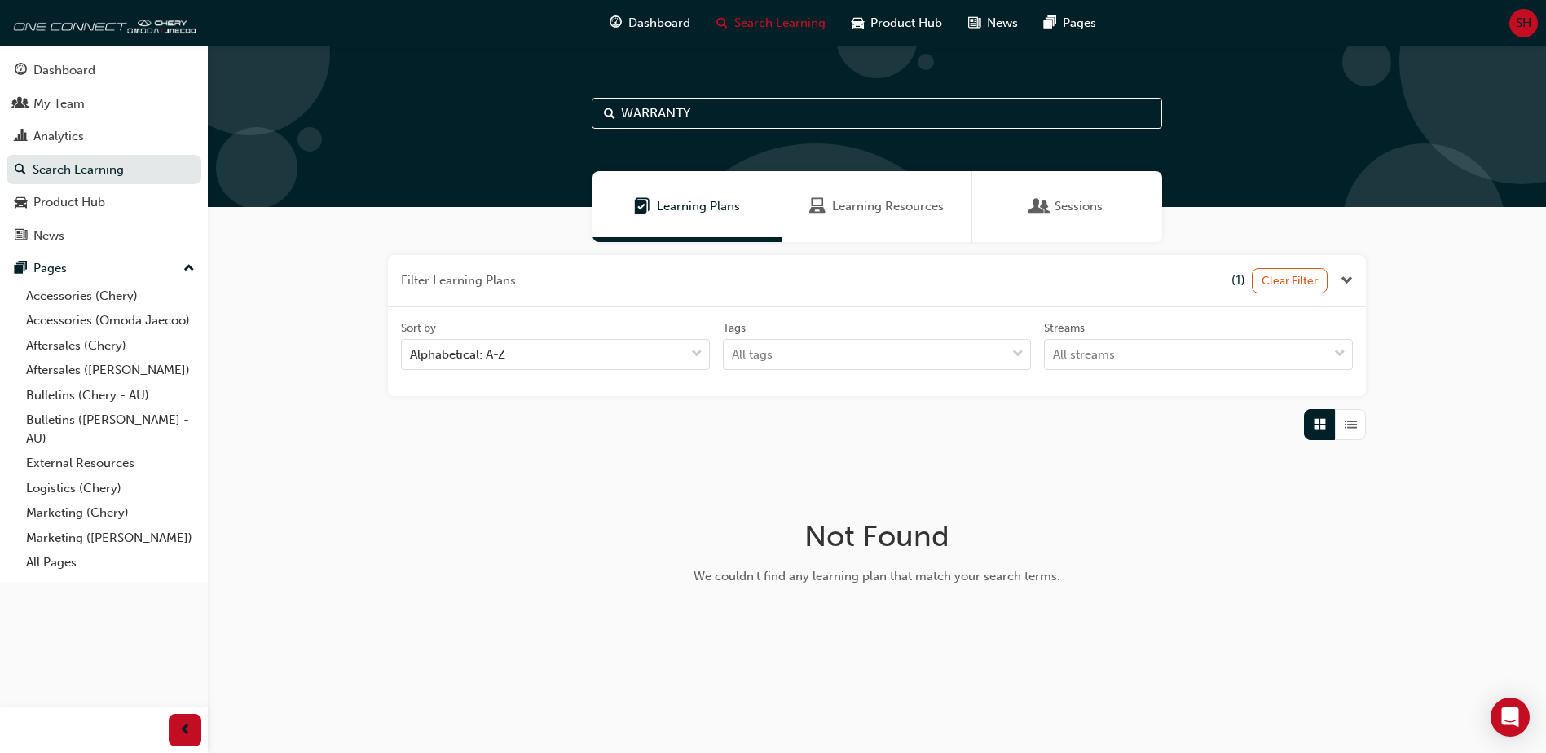
drag, startPoint x: 726, startPoint y: 116, endPoint x: 558, endPoint y: 107, distance: 167.4
click at [558, 107] on div "WARRANTY" at bounding box center [877, 126] width 1339 height 161
type input "WAR"
drag, startPoint x: 663, startPoint y: 109, endPoint x: 455, endPoint y: 117, distance: 208.0
click at [455, 117] on div "WAR" at bounding box center [877, 126] width 1339 height 161
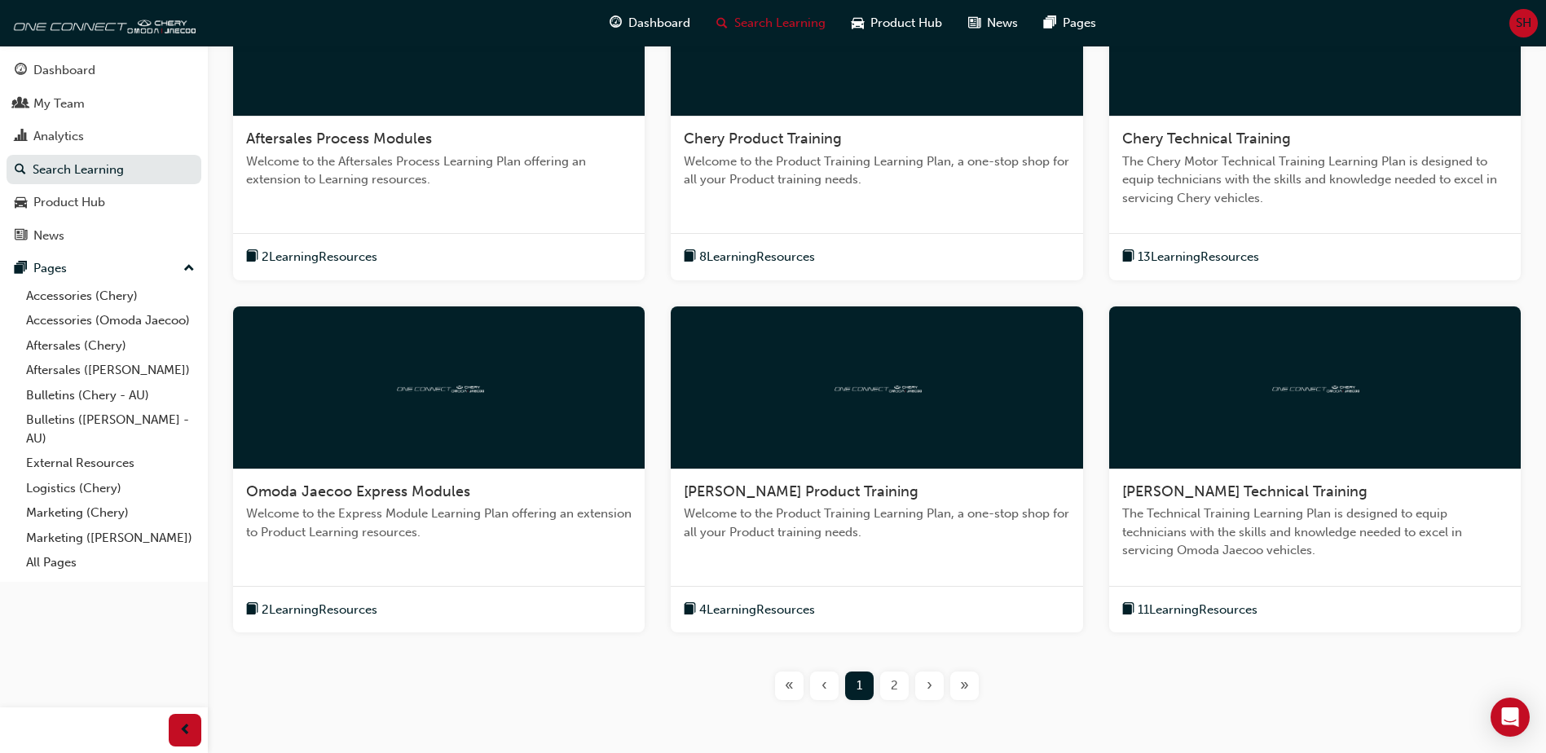
scroll to position [510, 0]
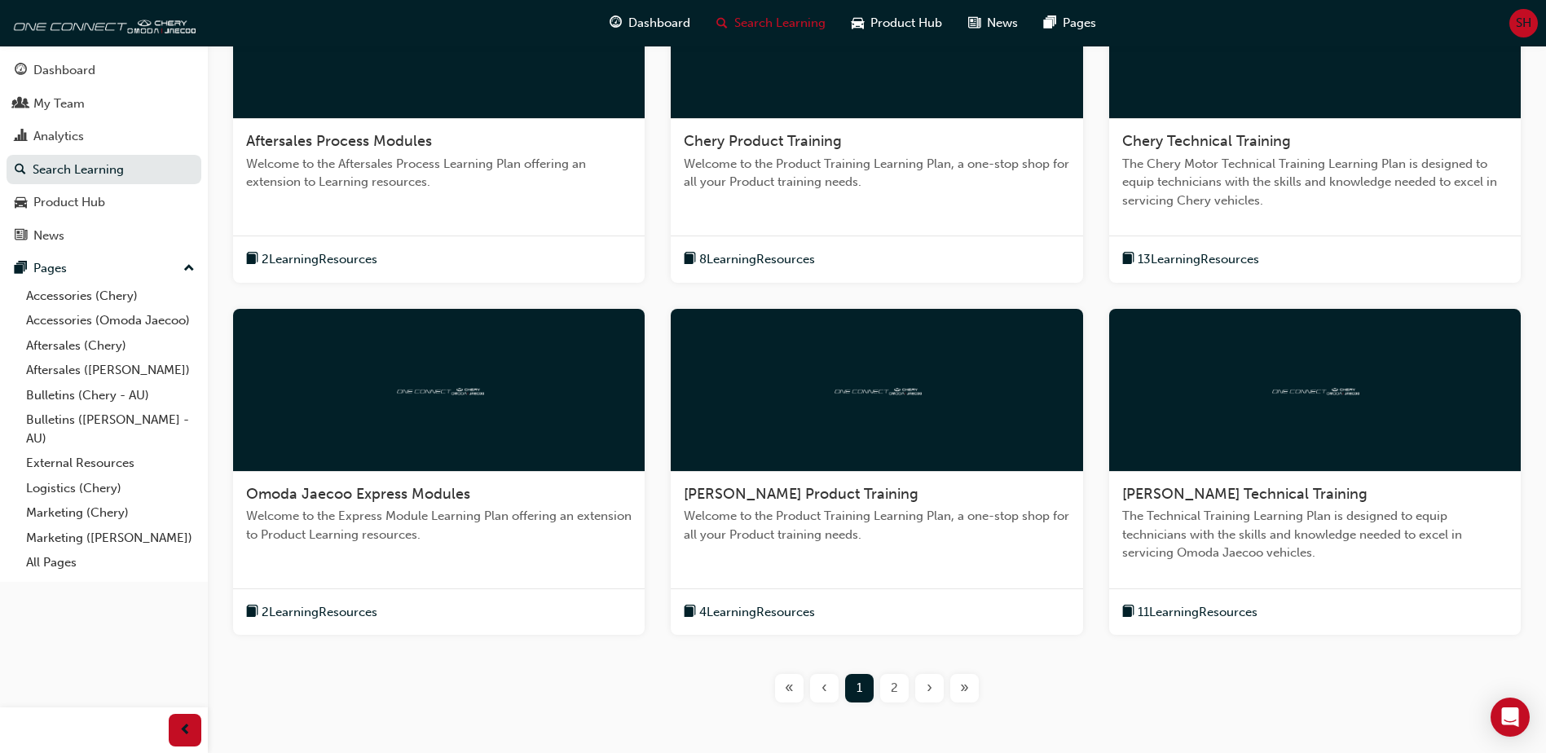
click at [334, 138] on span "Aftersales Process Modules" at bounding box center [339, 141] width 186 height 18
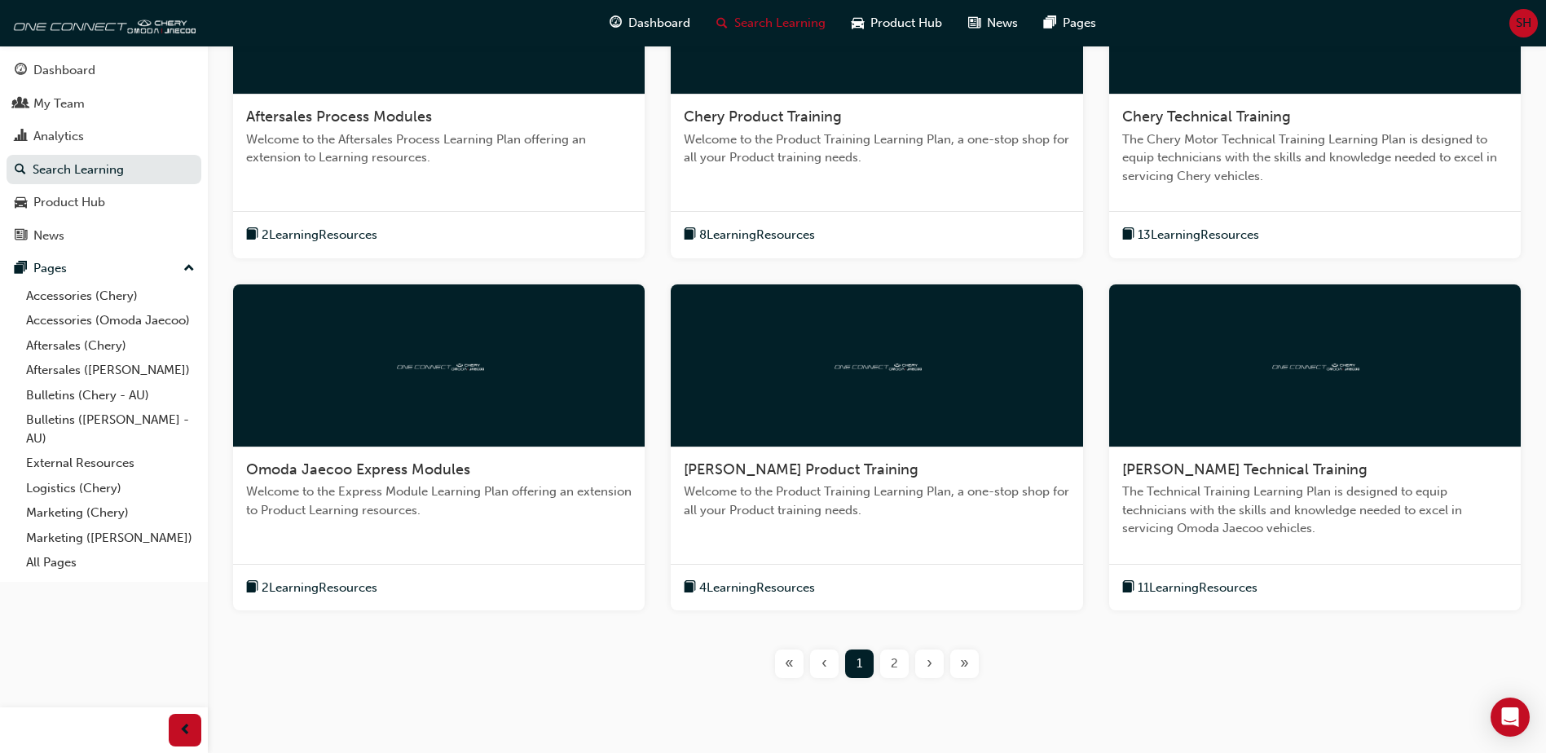
scroll to position [510, 0]
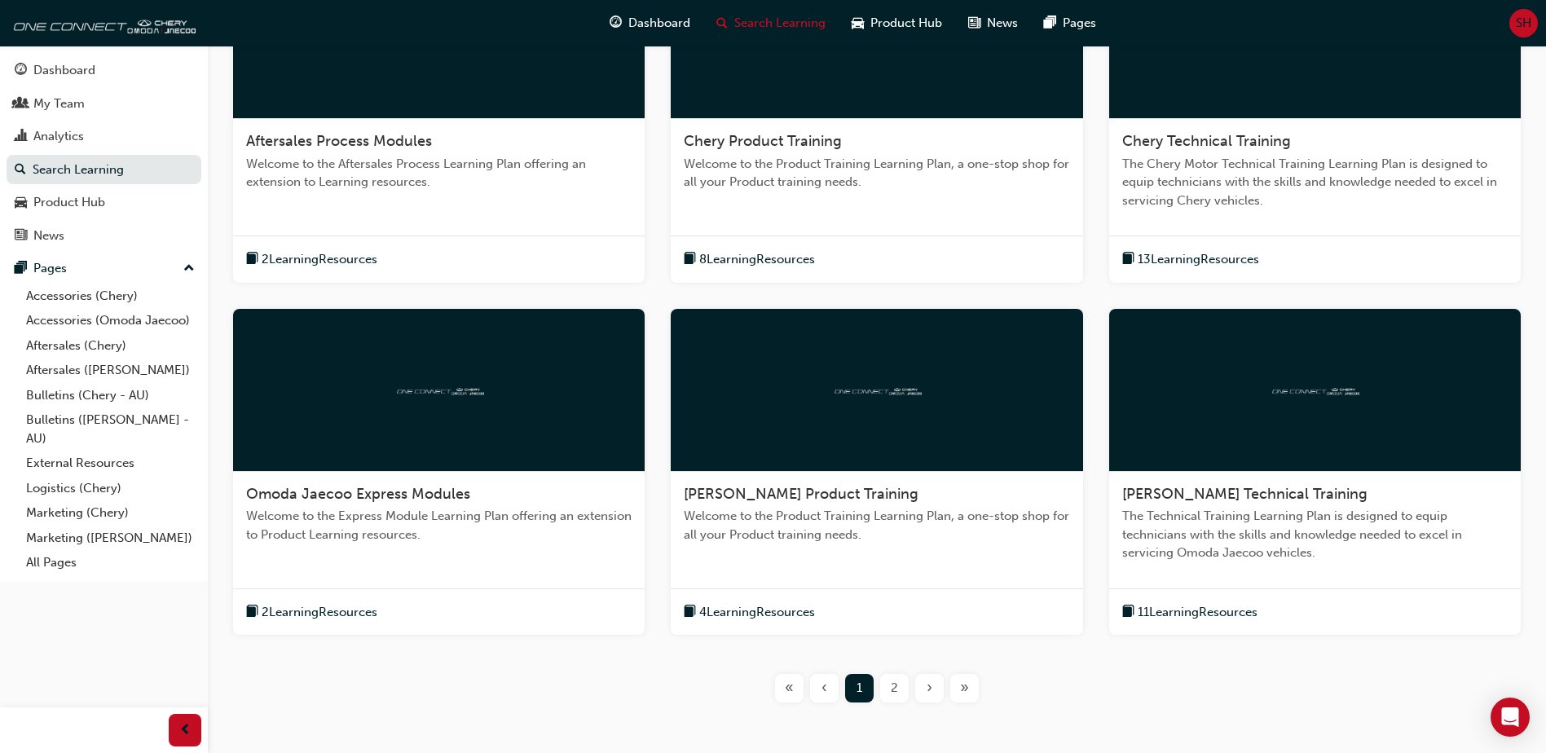
click at [898, 683] on div "2" at bounding box center [894, 688] width 29 height 29
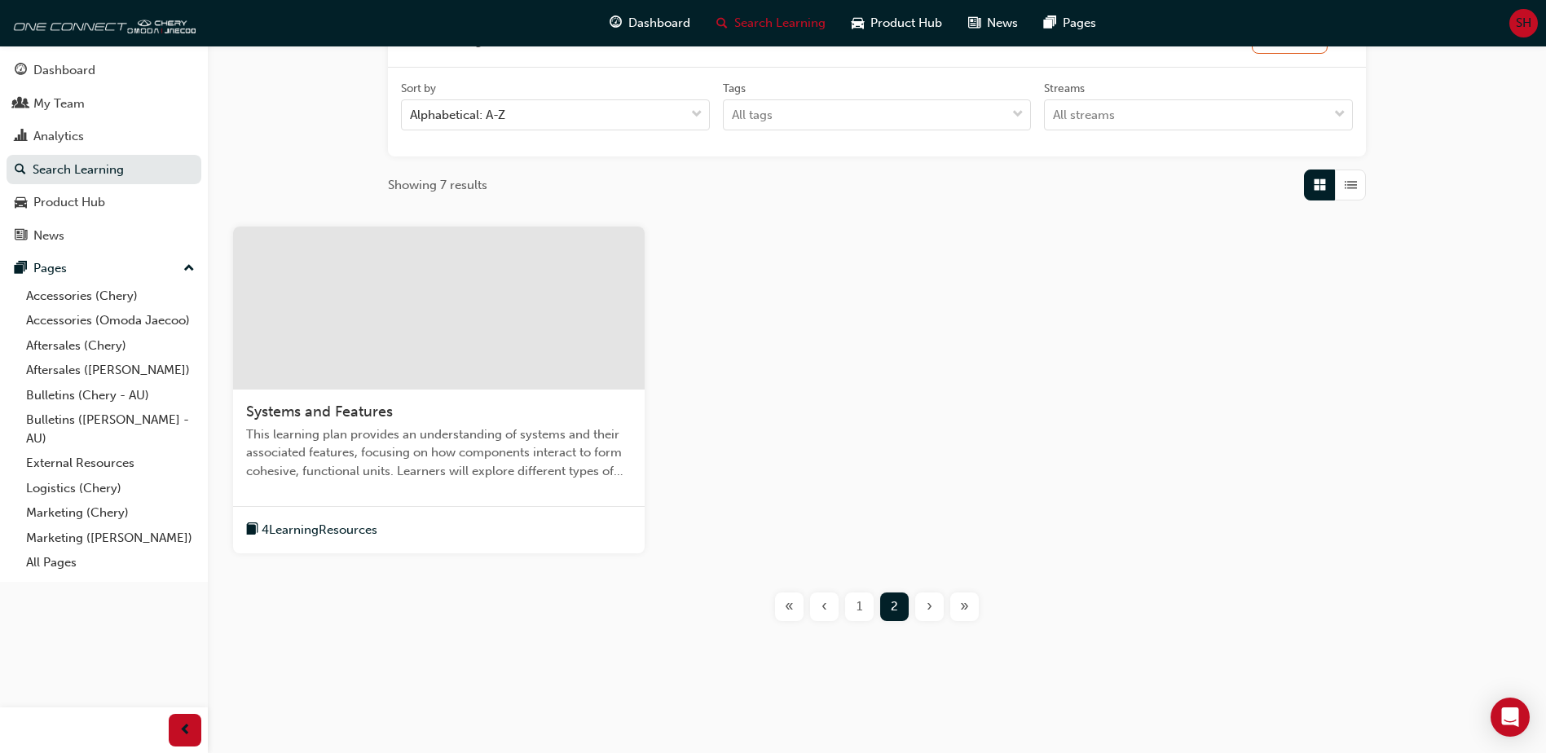
click at [824, 608] on span "‹" at bounding box center [825, 607] width 6 height 19
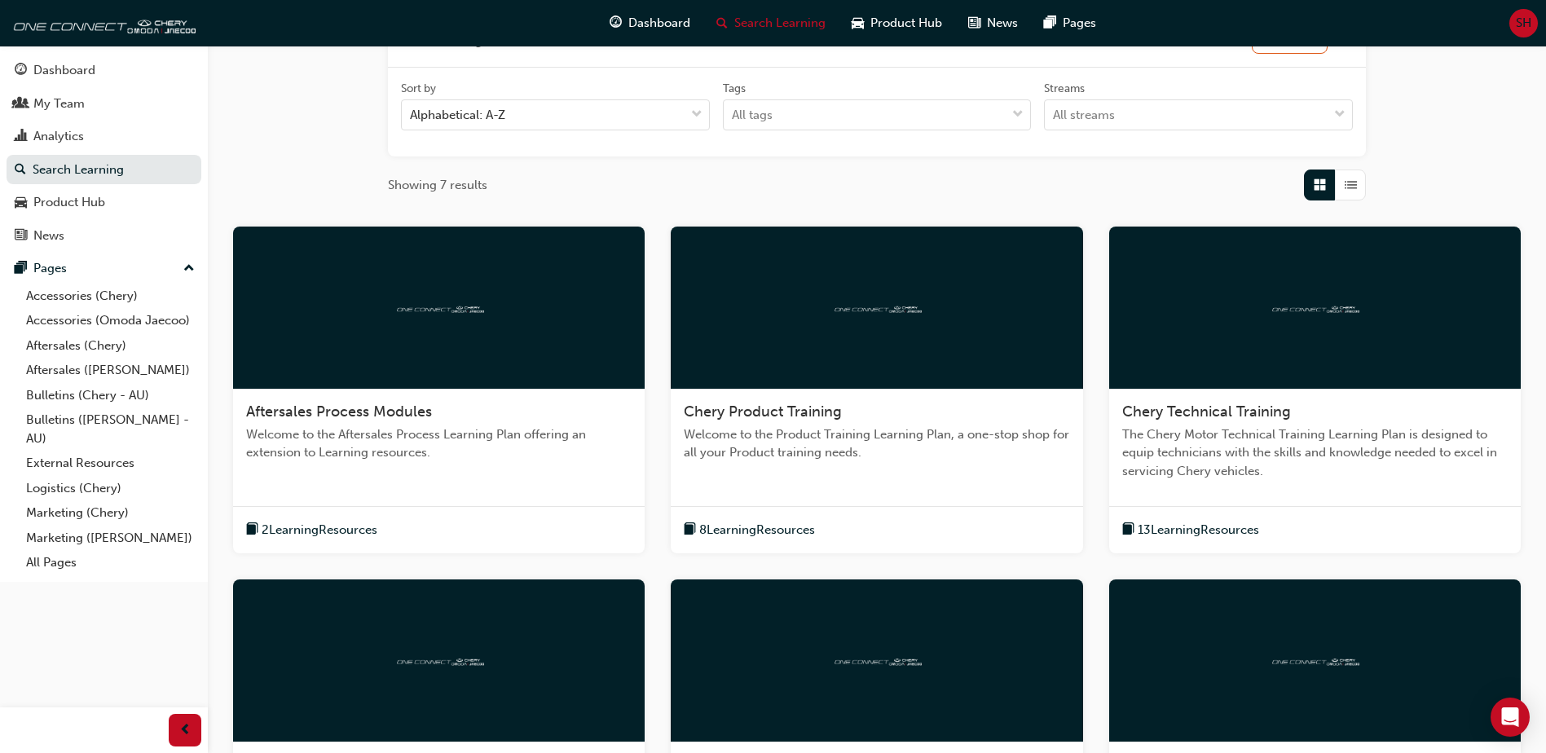
click at [787, 411] on span "Chery Product Training" at bounding box center [763, 412] width 158 height 18
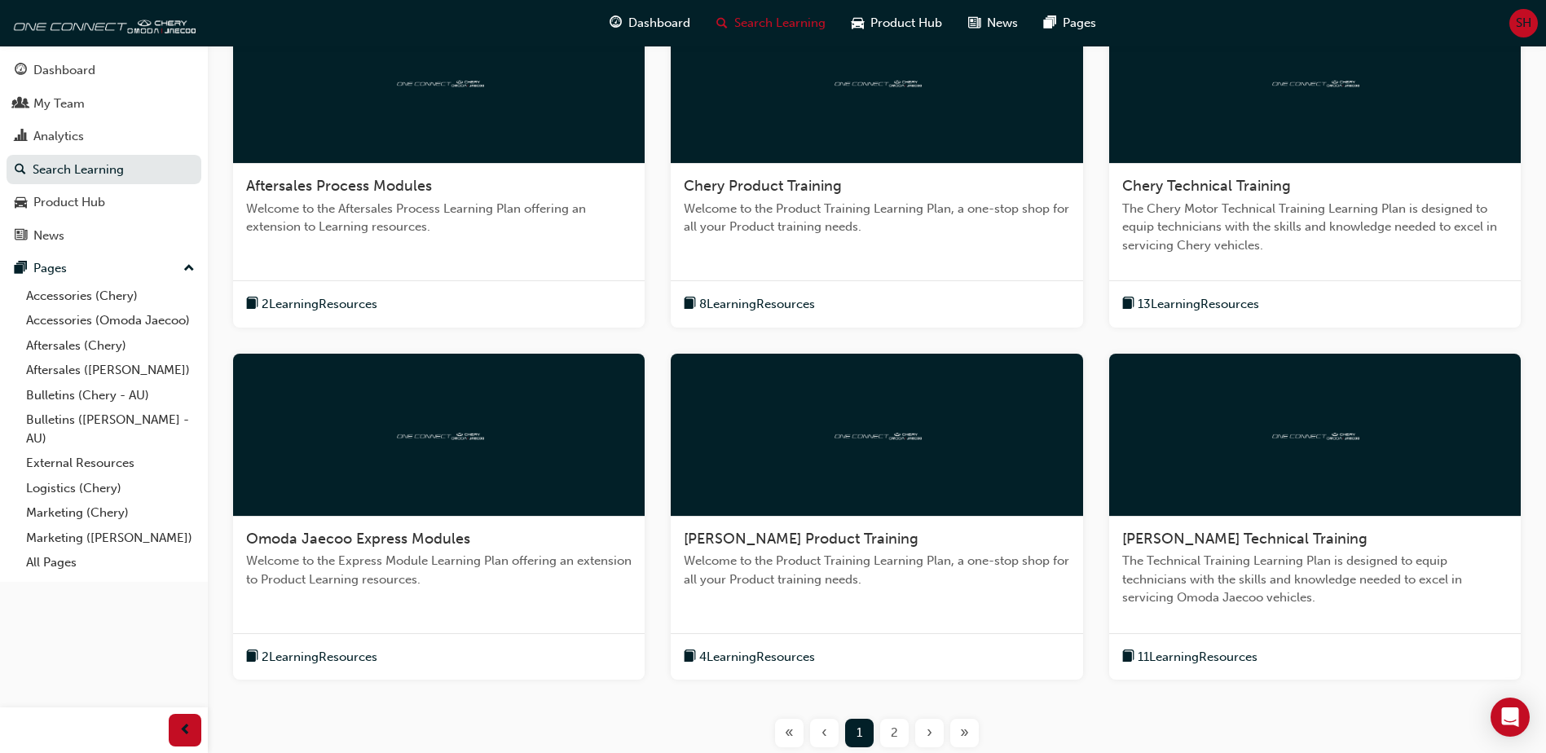
scroll to position [481, 0]
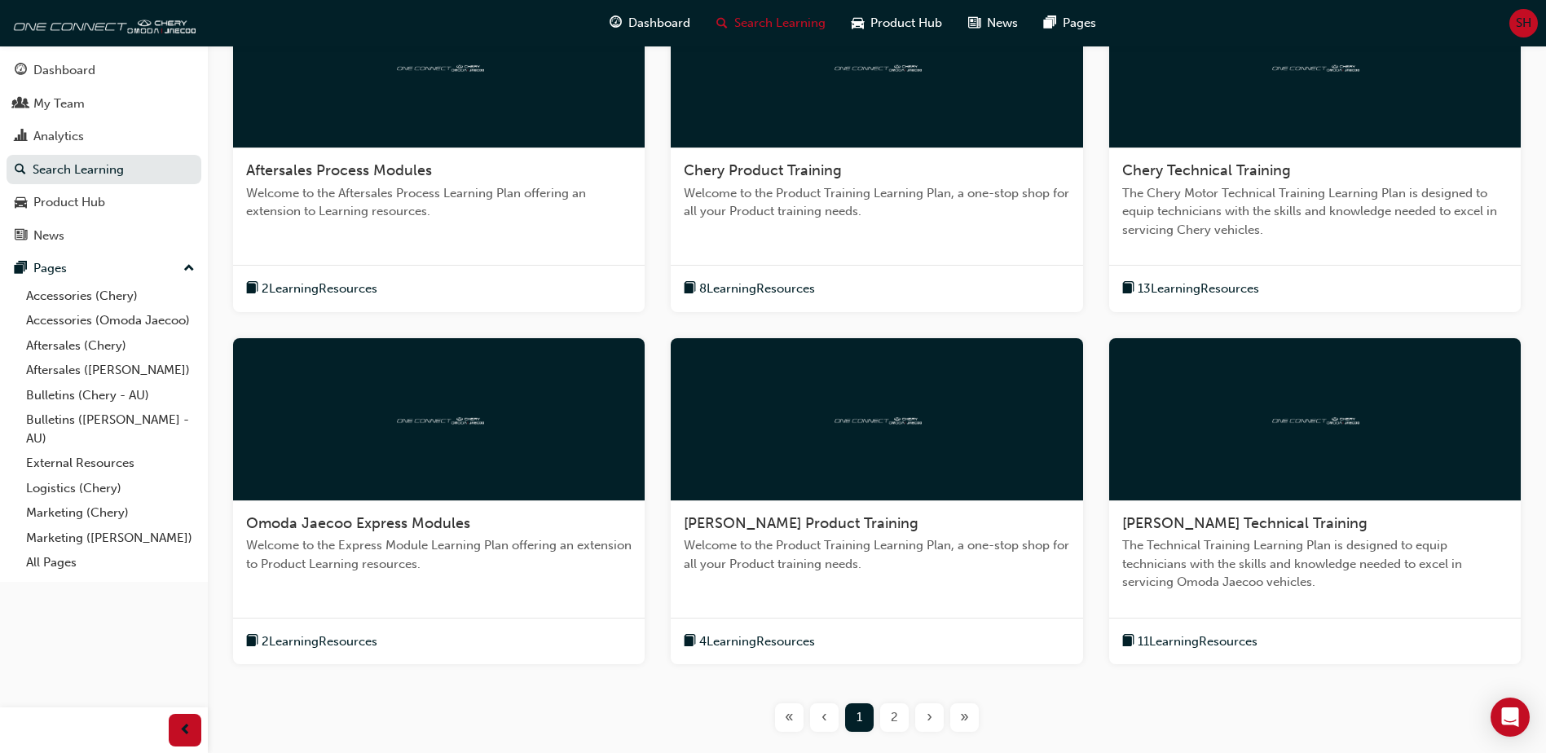
click at [379, 524] on span "Omoda Jaecoo Express Modules" at bounding box center [358, 523] width 224 height 18
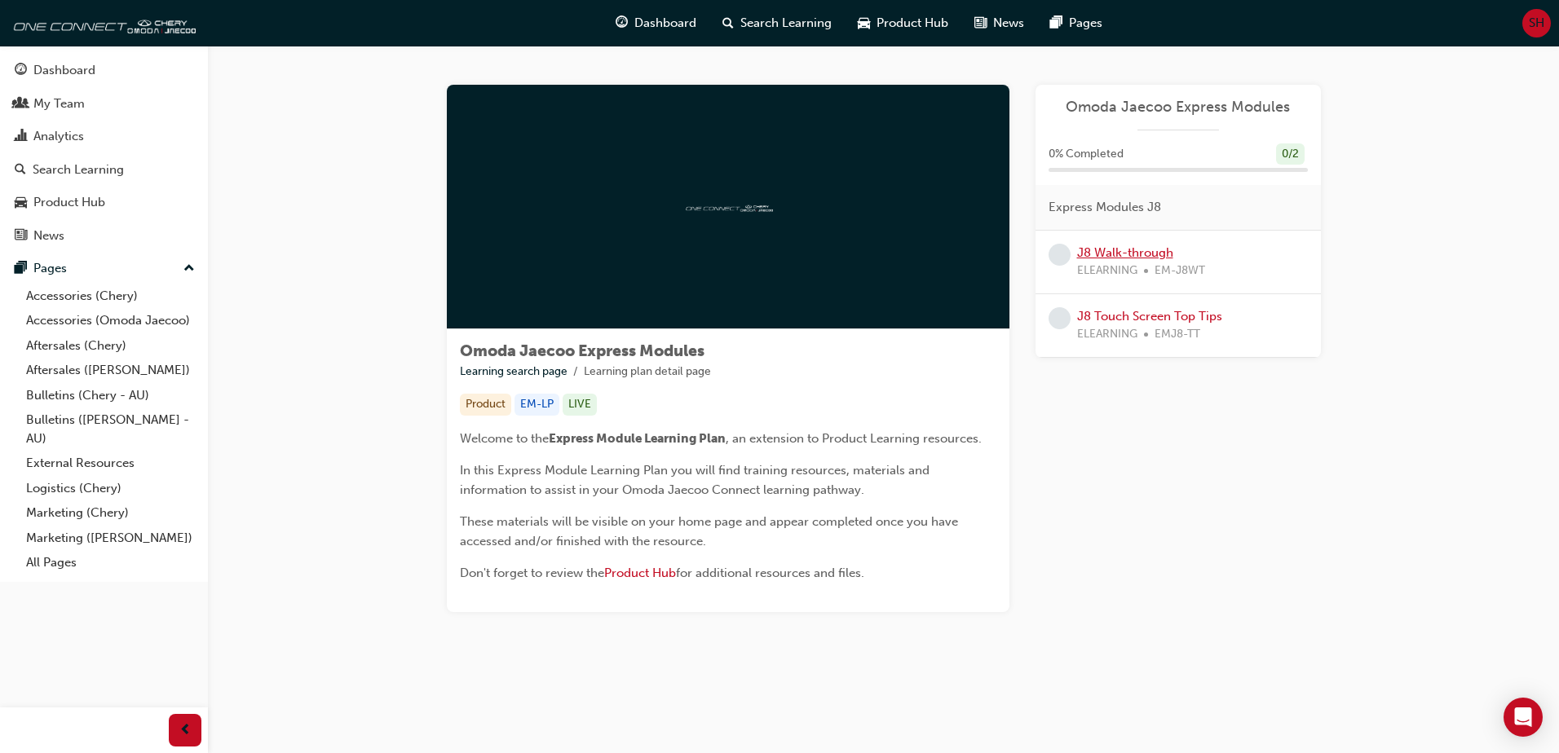
click at [1121, 254] on link "J8 Walk-through" at bounding box center [1125, 252] width 96 height 15
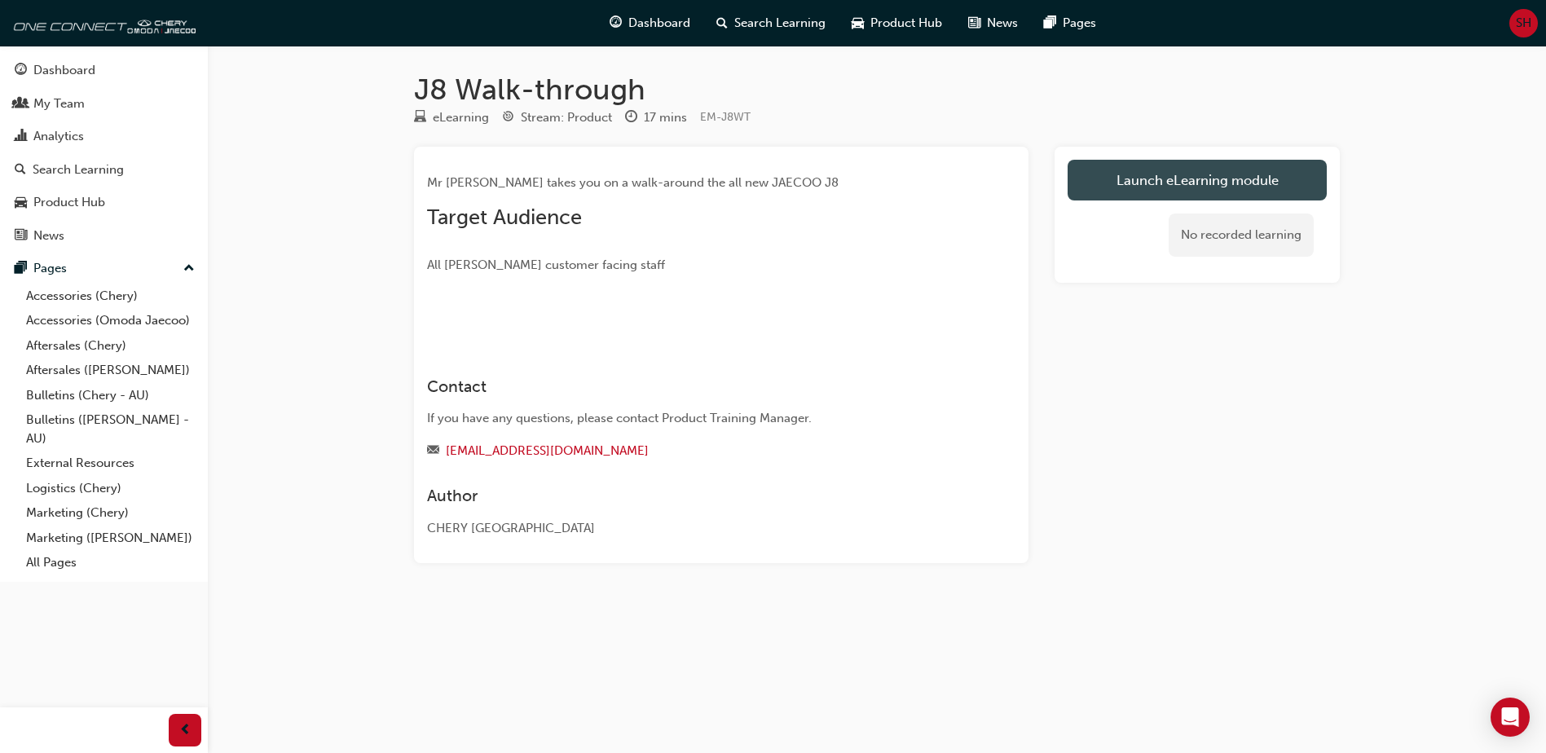
click at [1172, 181] on link "Launch eLearning module" at bounding box center [1197, 180] width 259 height 41
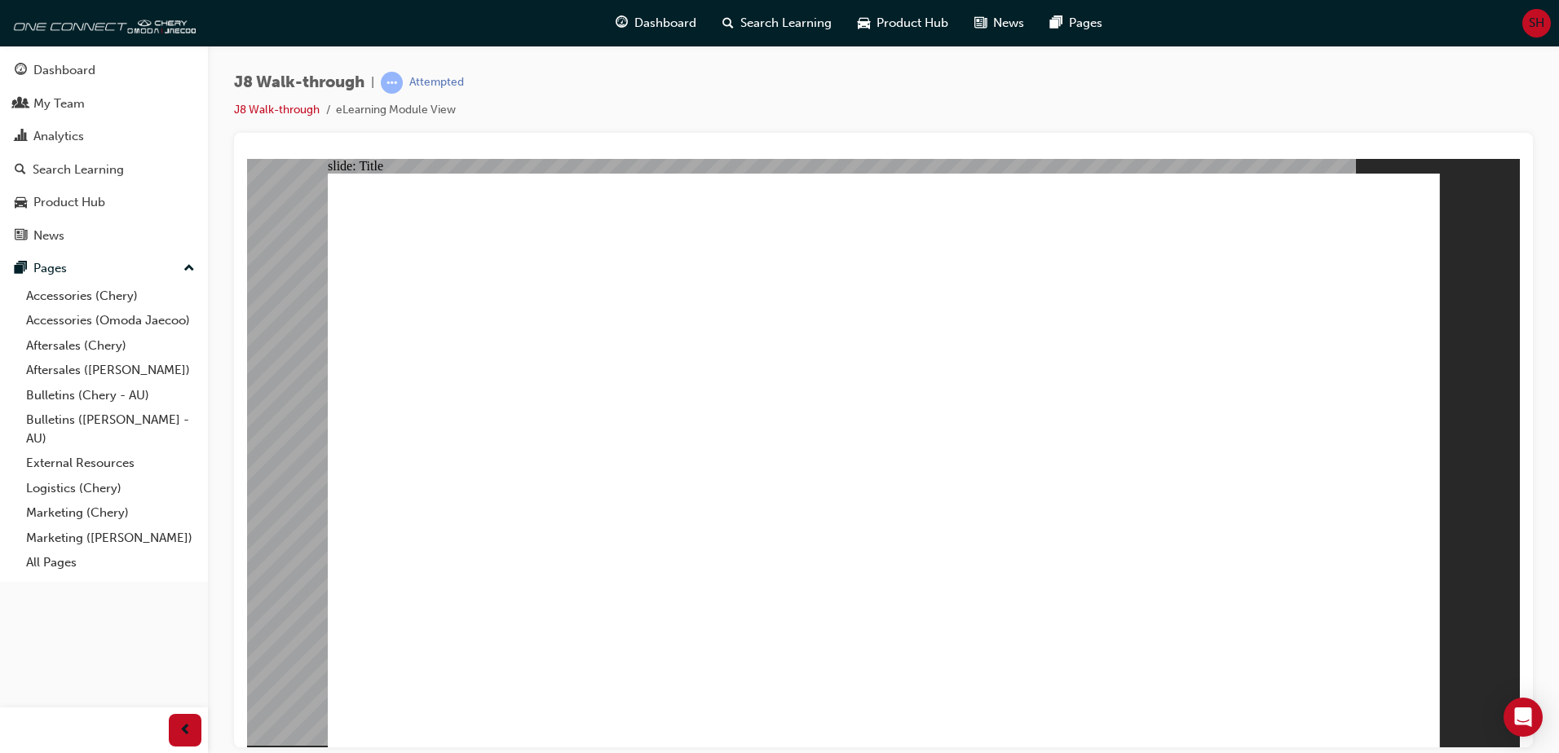
click at [64, 111] on div "My Team" at bounding box center [58, 104] width 51 height 19
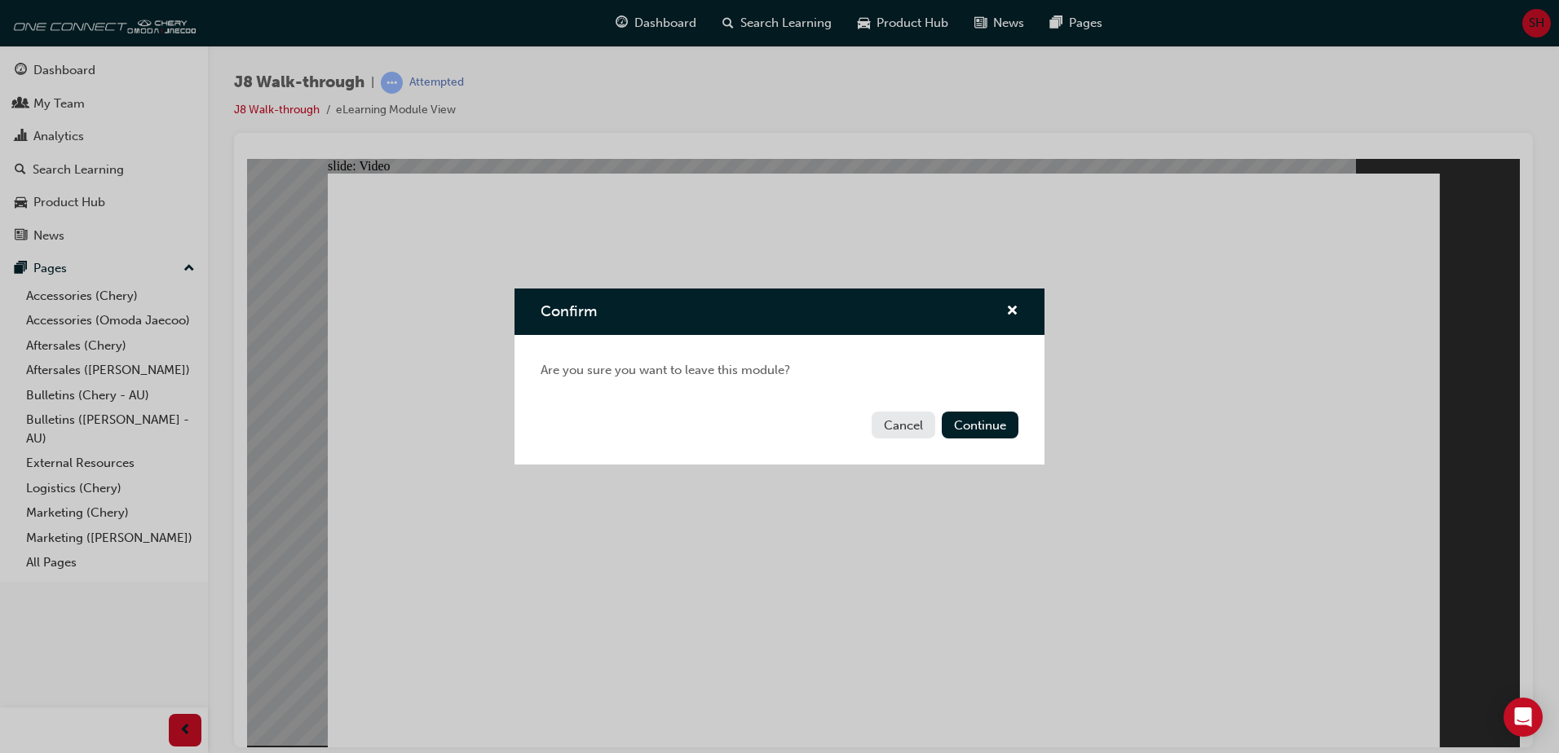
click at [886, 427] on button "Cancel" at bounding box center [903, 425] width 64 height 27
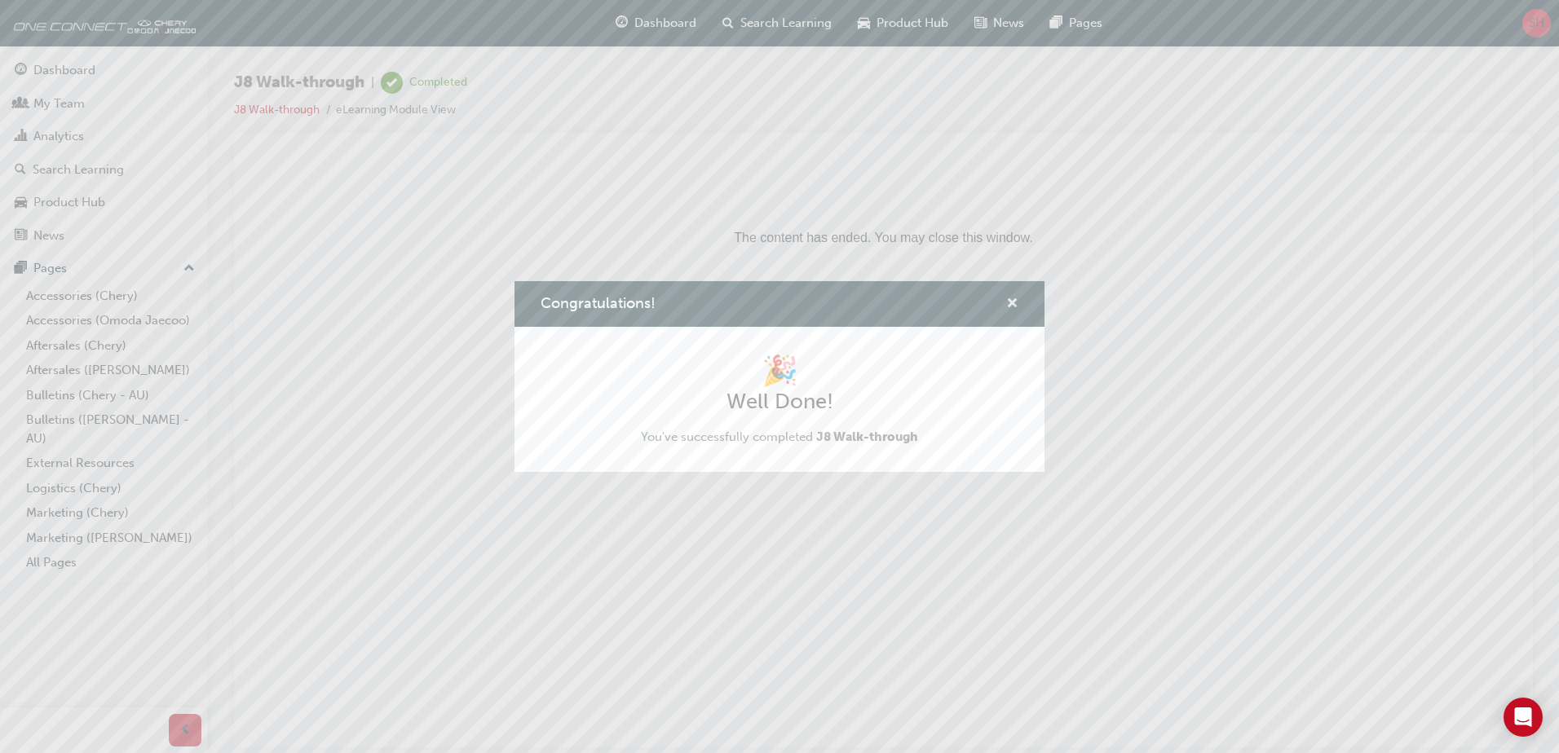
click at [1017, 298] on span "cross-icon" at bounding box center [1012, 305] width 12 height 15
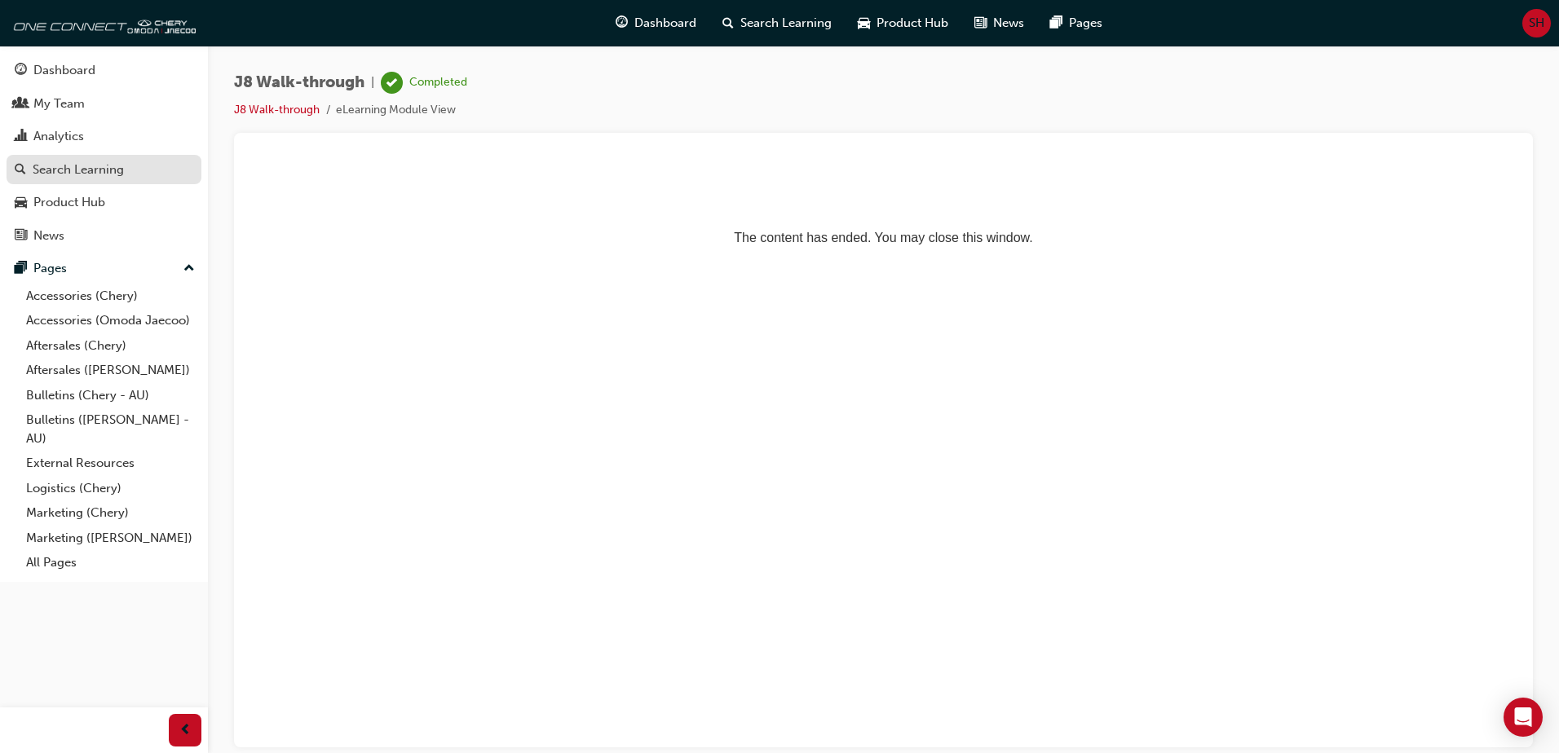
click at [75, 174] on div "Search Learning" at bounding box center [78, 170] width 91 height 19
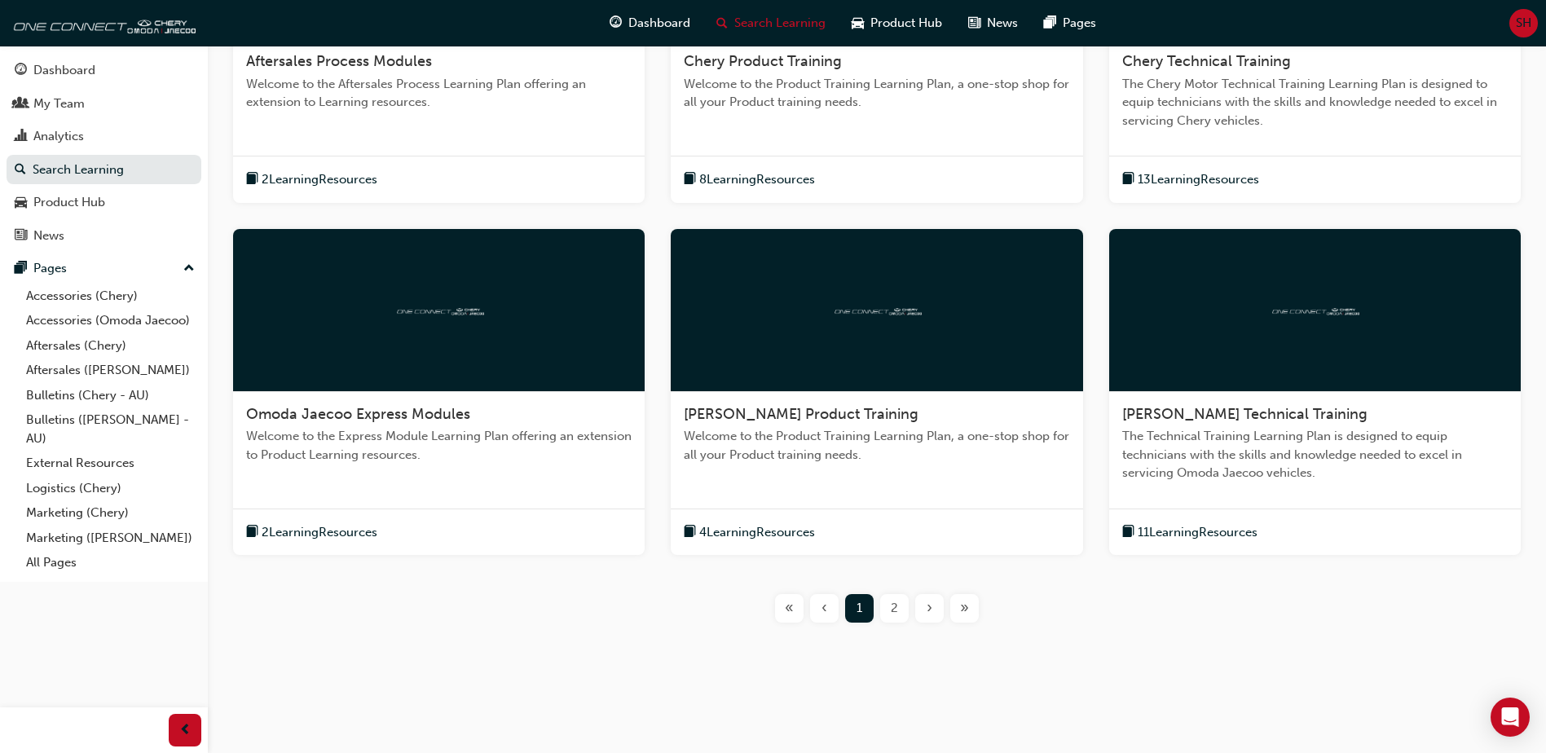
scroll to position [592, 0]
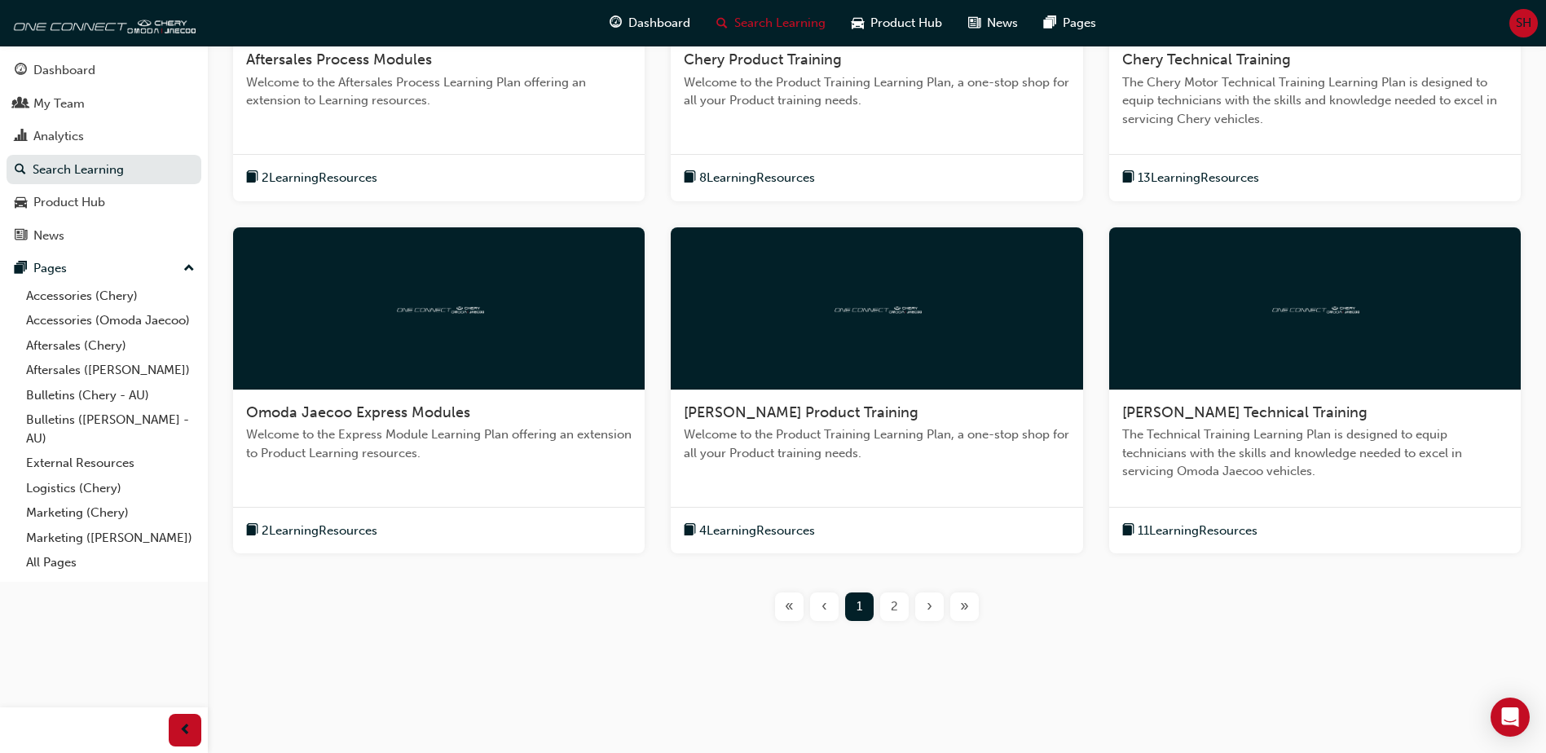
click at [901, 606] on div "2" at bounding box center [894, 607] width 29 height 29
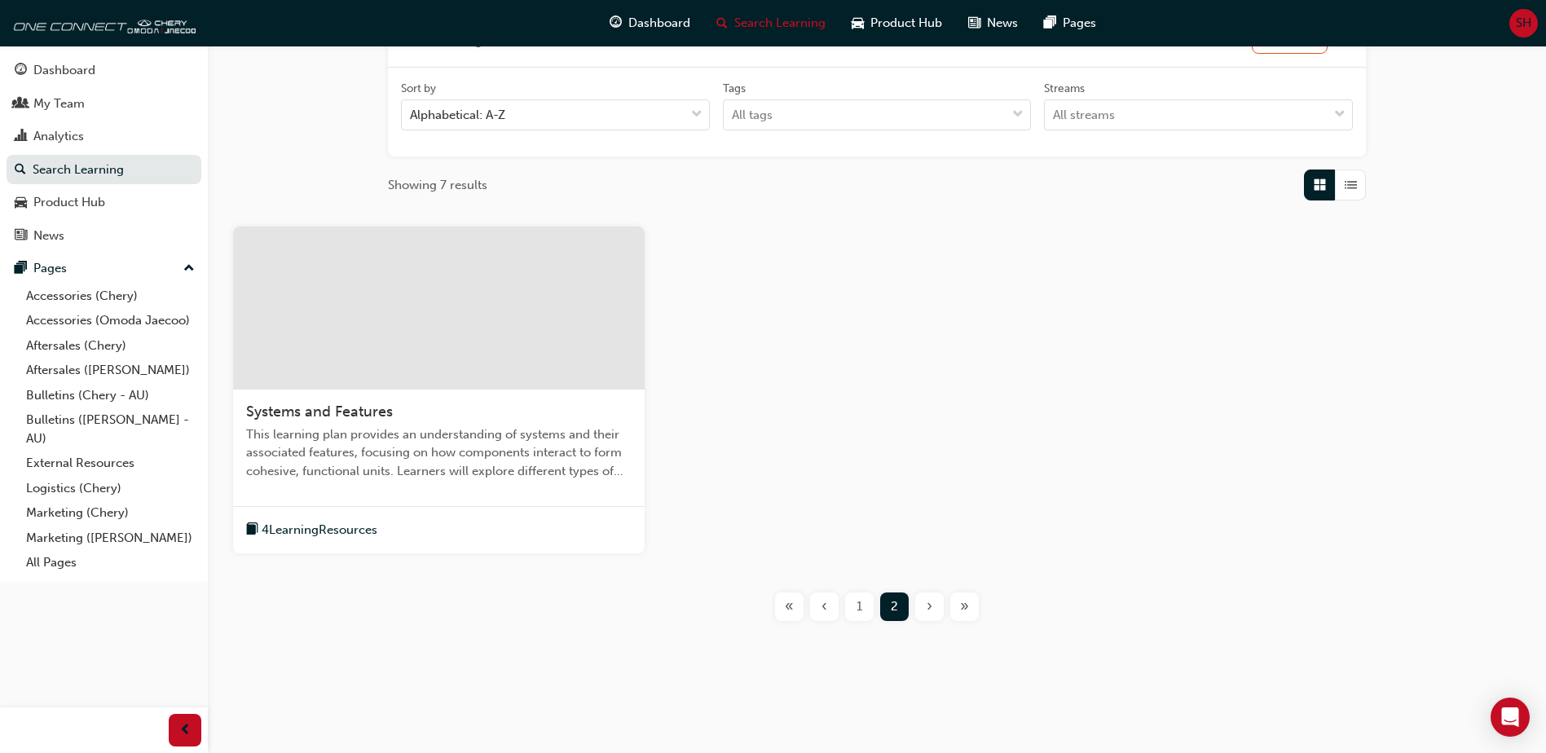
scroll to position [240, 0]
click at [862, 604] on span "1" at bounding box center [860, 607] width 6 height 19
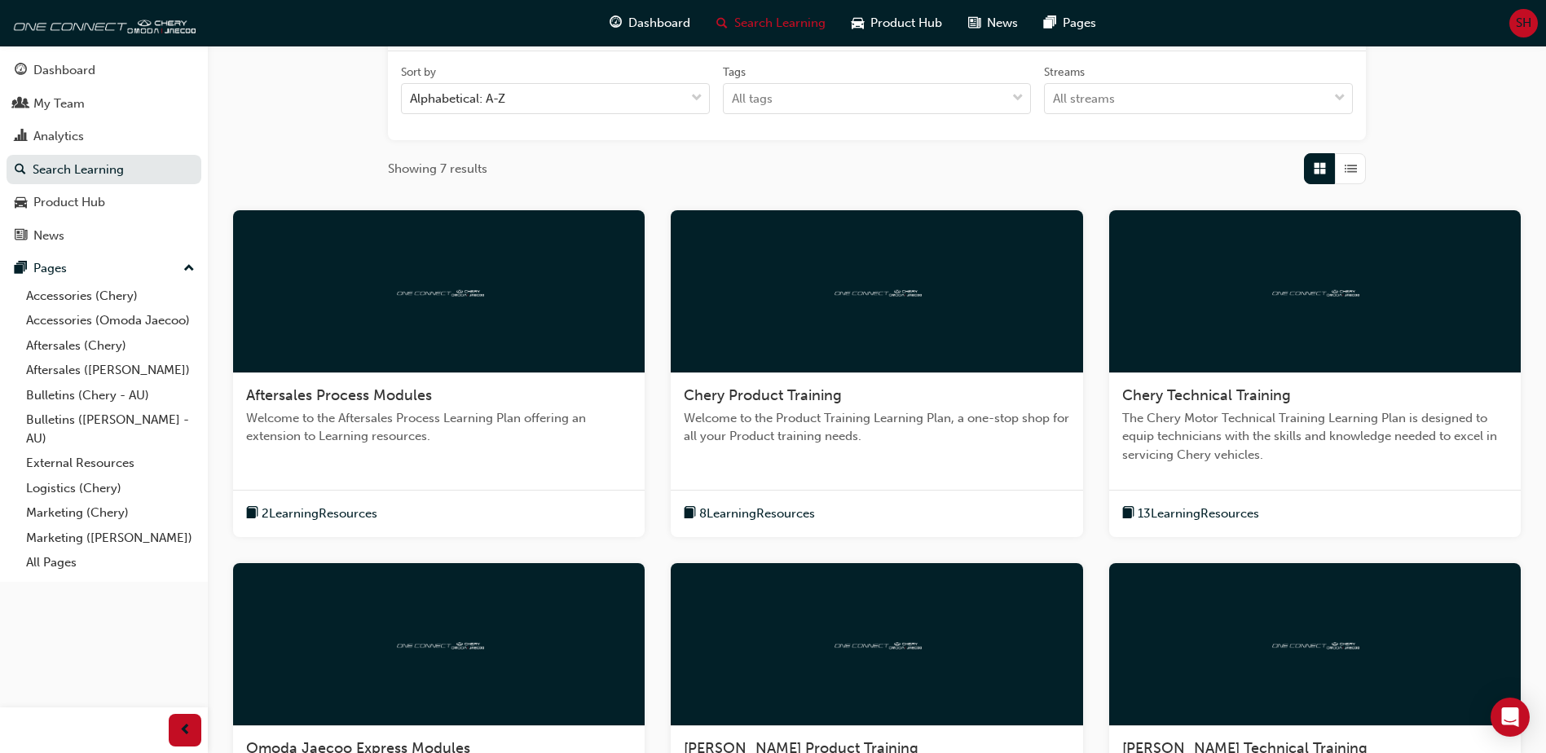
scroll to position [484, 0]
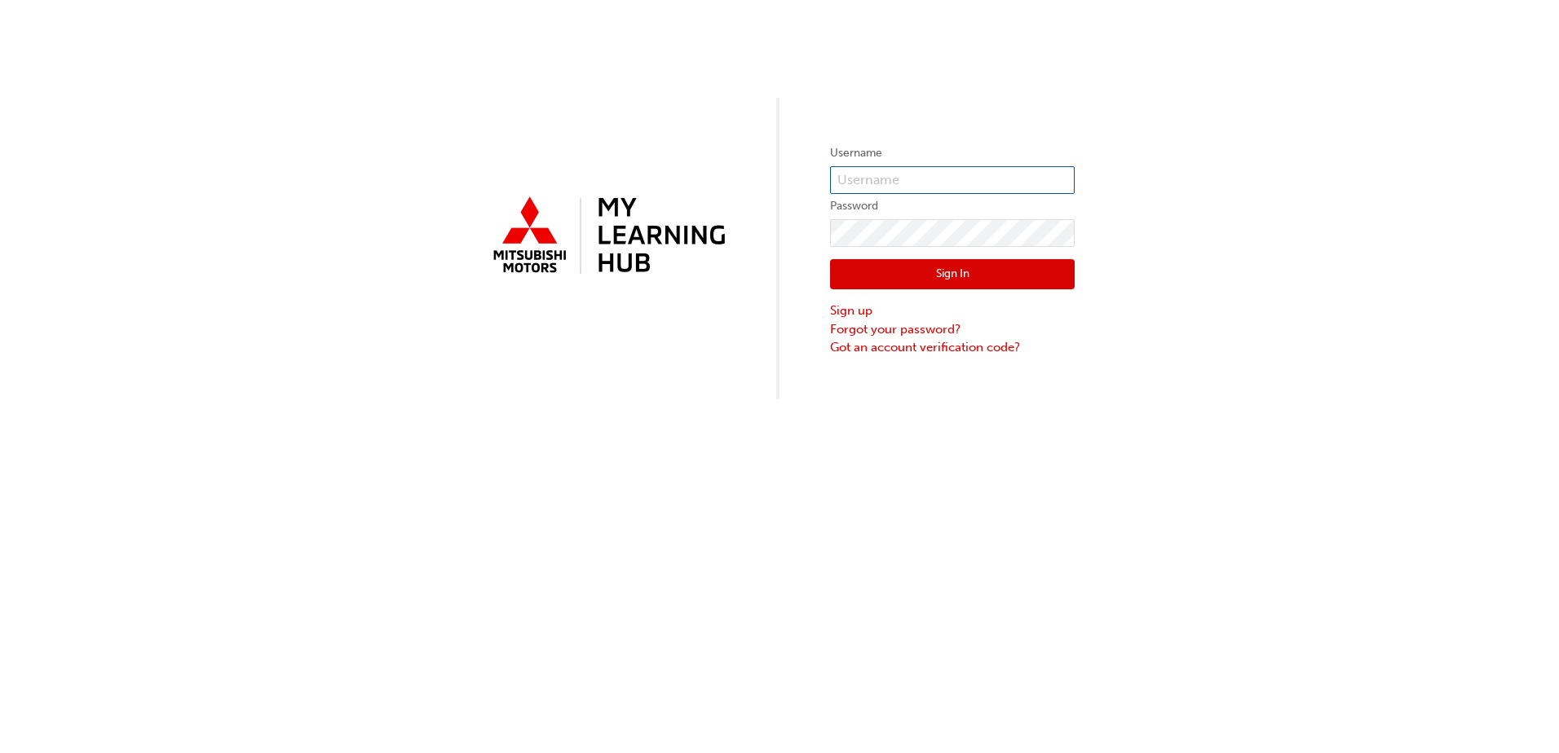
type input "0005821022"
click at [934, 267] on button "Sign In" at bounding box center [952, 274] width 245 height 31
